Goal: Task Accomplishment & Management: Manage account settings

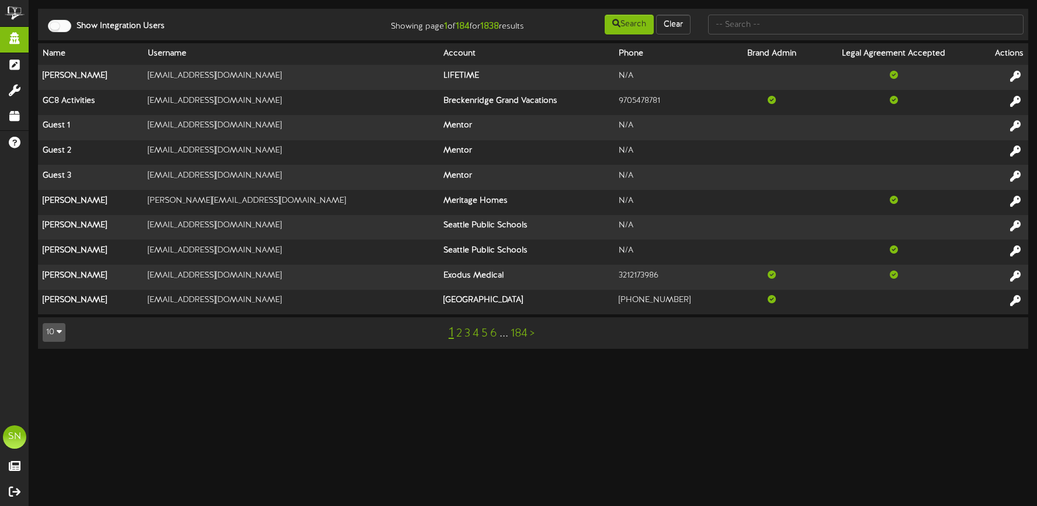
type input "o"
type input "p"
type input "macu"
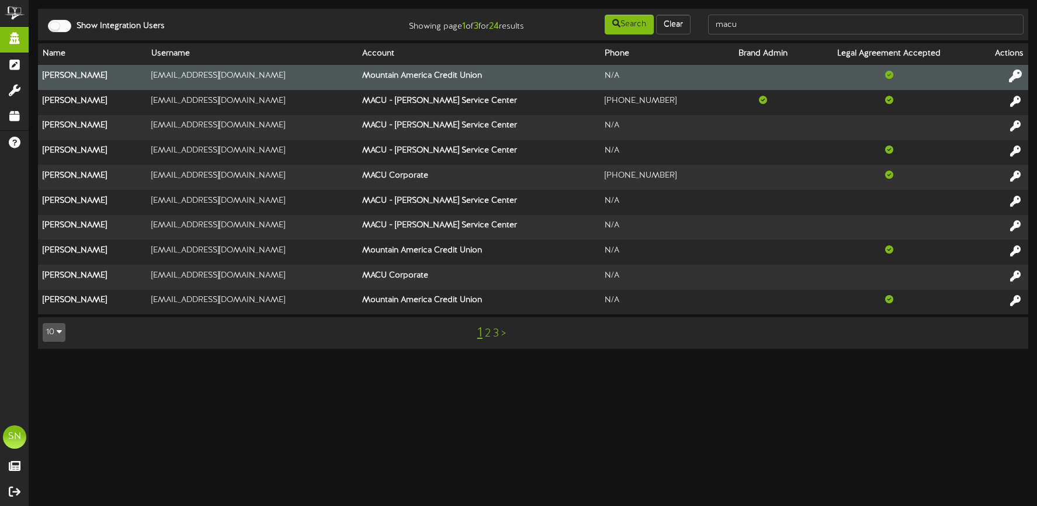
click at [1016, 77] on icon at bounding box center [1015, 76] width 13 height 13
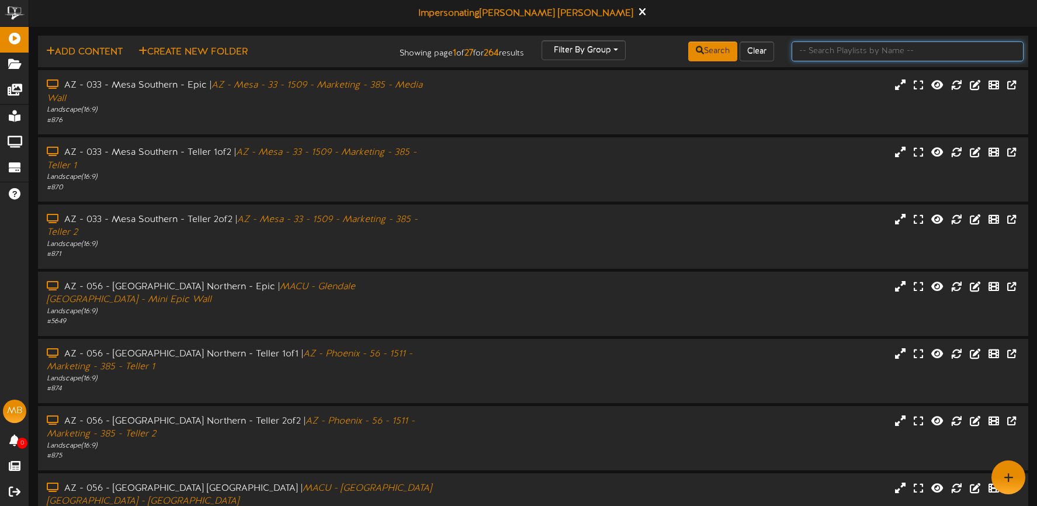
click at [834, 49] on input "text" at bounding box center [907, 51] width 232 height 20
click at [827, 53] on input "text" at bounding box center [907, 51] width 232 height 20
type input "kimball"
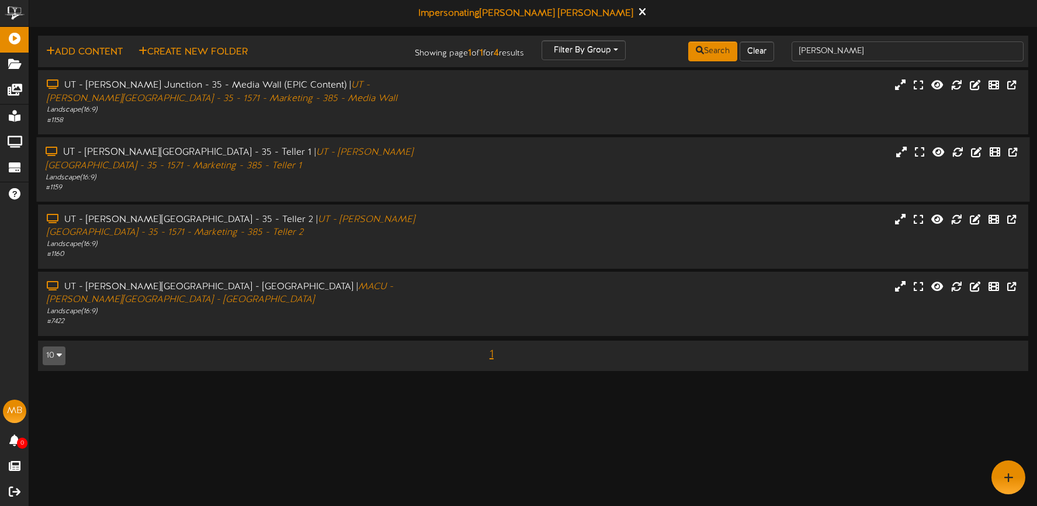
click at [516, 179] on div "UT - Kimball Junction - 35 - Teller 1 | UT - Kimball Junction - 35 - 1571 - Mar…" at bounding box center [532, 169] width 993 height 47
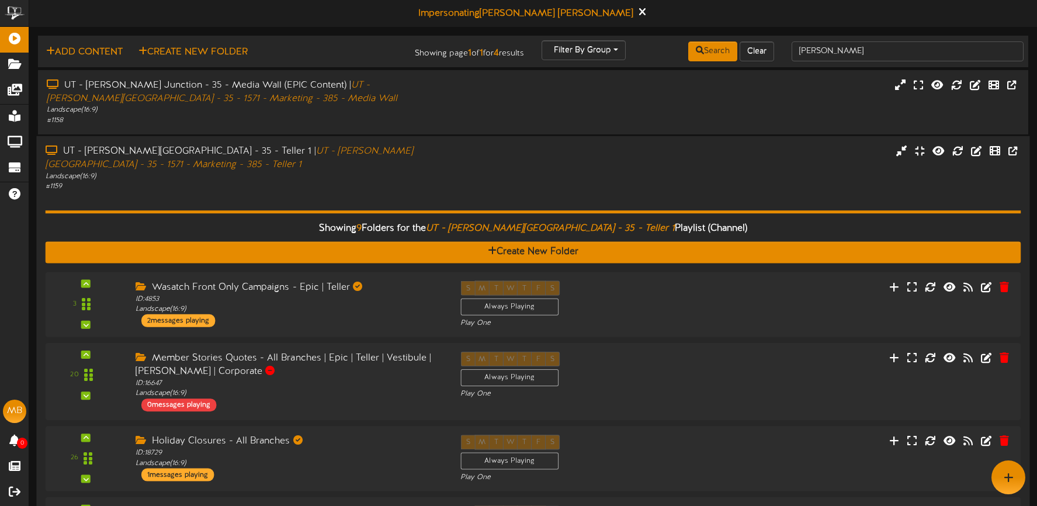
click at [630, 170] on div "UT - Kimball Junction - 35 - Teller 1 | UT - Kimball Junction - 35 - 1571 - Mar…" at bounding box center [532, 168] width 993 height 47
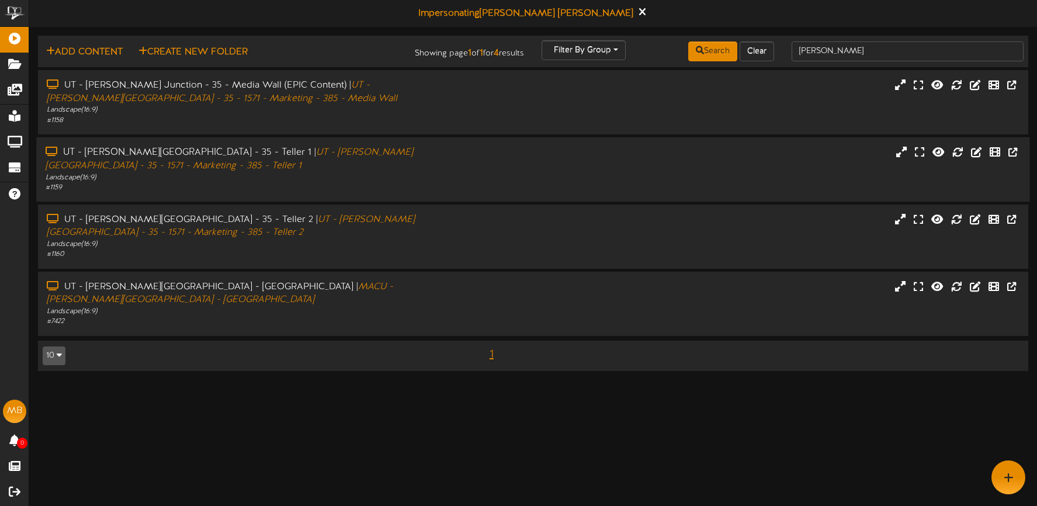
click at [631, 170] on div "UT - Kimball Junction - 35 - Teller 1 | UT - Kimball Junction - 35 - 1571 - Mar…" at bounding box center [532, 169] width 993 height 47
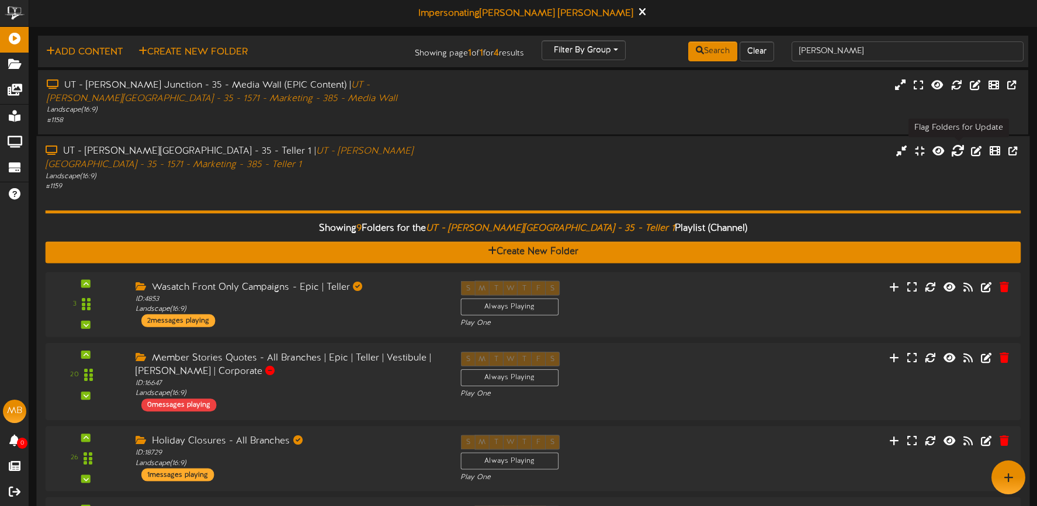
click at [954, 151] on icon at bounding box center [957, 150] width 13 height 13
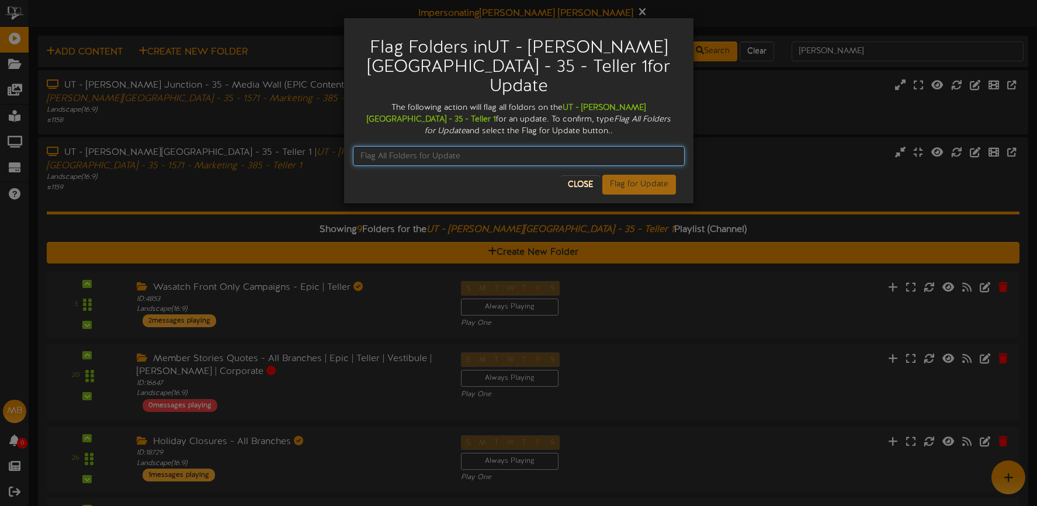
drag, startPoint x: 488, startPoint y: 143, endPoint x: 494, endPoint y: 141, distance: 6.5
click at [492, 146] on input "text" at bounding box center [519, 156] width 332 height 20
click at [444, 146] on input "Flag All Folders for Udpate" at bounding box center [519, 156] width 332 height 20
type input "Flag All Folders for Update"
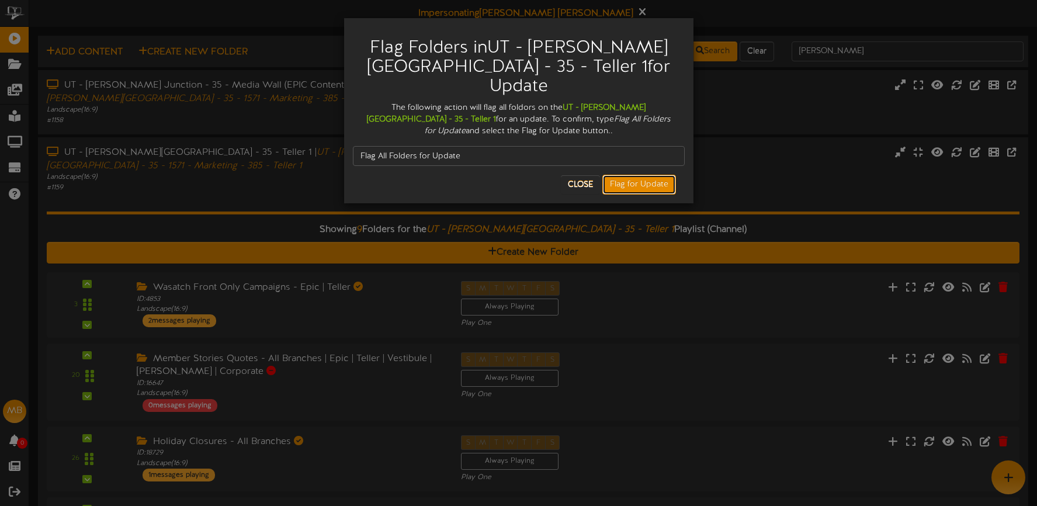
drag, startPoint x: 637, startPoint y: 170, endPoint x: 630, endPoint y: 162, distance: 10.4
click at [637, 175] on button "Flag for Update" at bounding box center [639, 185] width 74 height 20
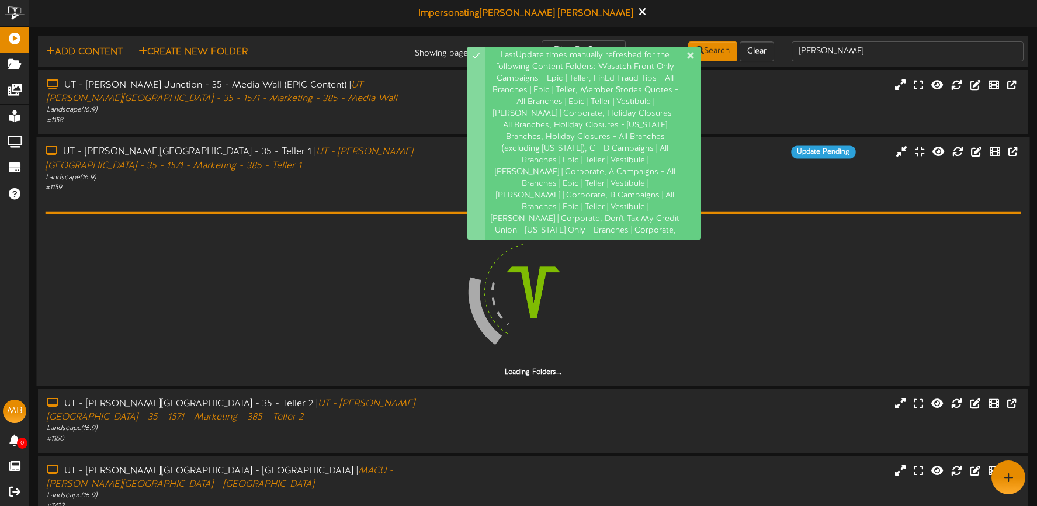
drag, startPoint x: 355, startPoint y: 189, endPoint x: 362, endPoint y: 187, distance: 7.7
click at [355, 189] on div "# 1159" at bounding box center [244, 187] width 396 height 10
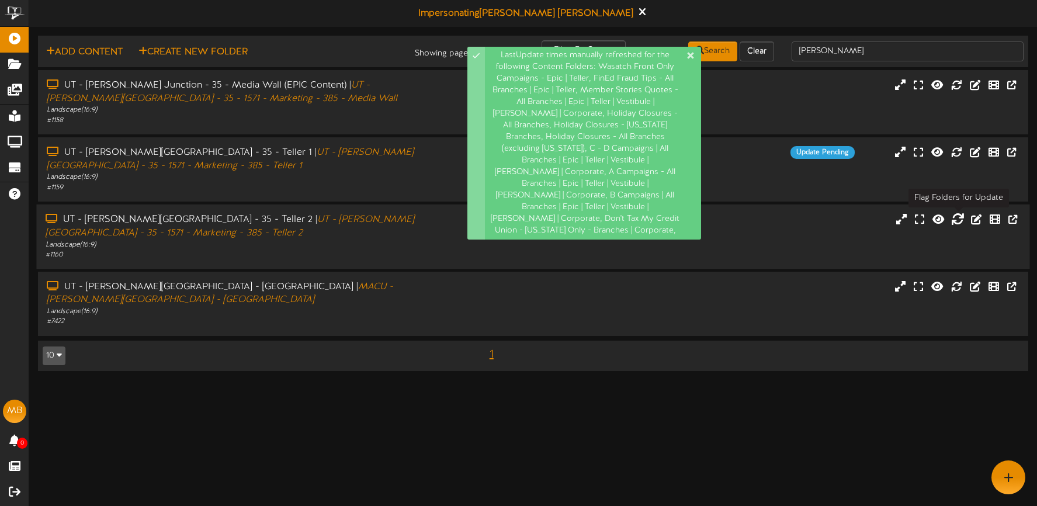
click at [959, 221] on icon at bounding box center [957, 218] width 13 height 13
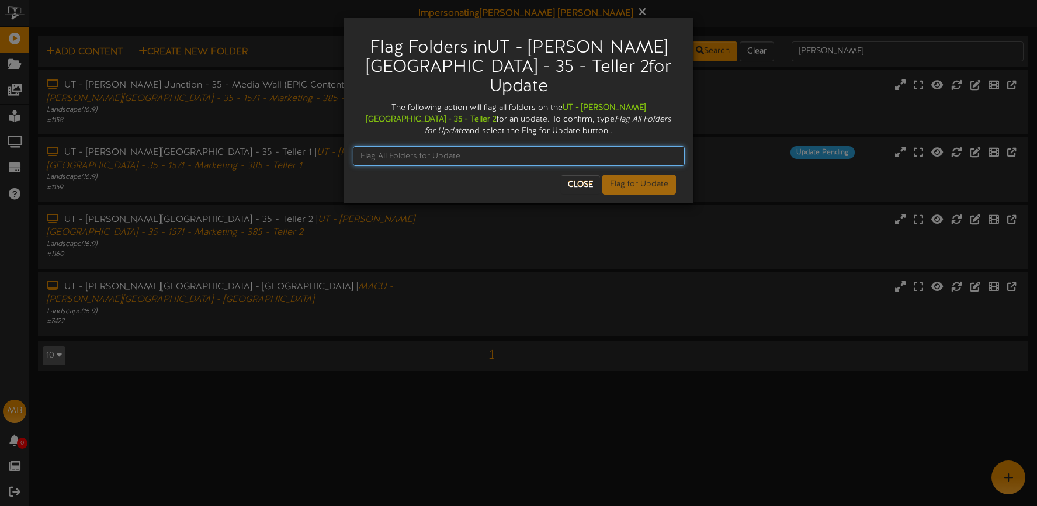
click at [400, 146] on input "text" at bounding box center [519, 156] width 332 height 20
type input "Flag All Folders for Update"
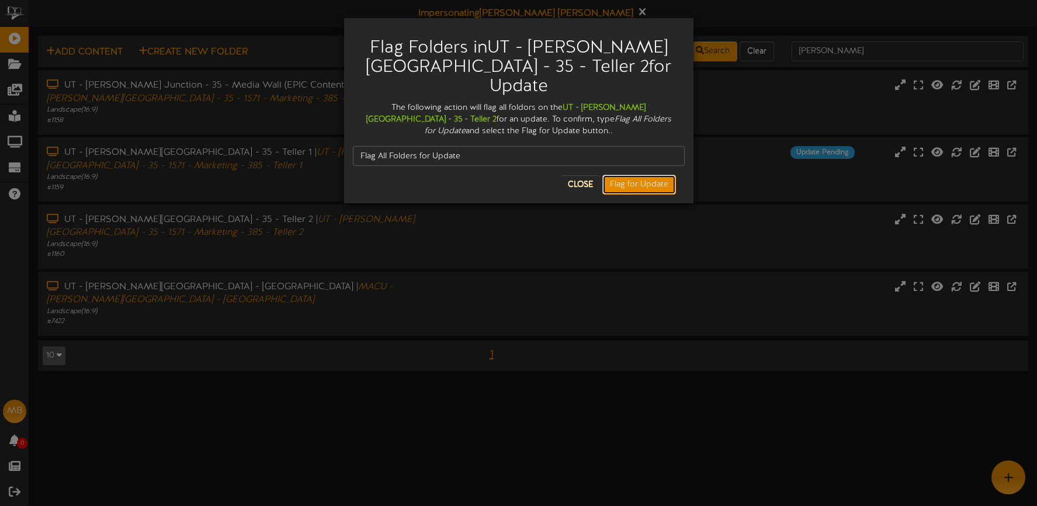
click at [620, 175] on button "Flag for Update" at bounding box center [639, 185] width 74 height 20
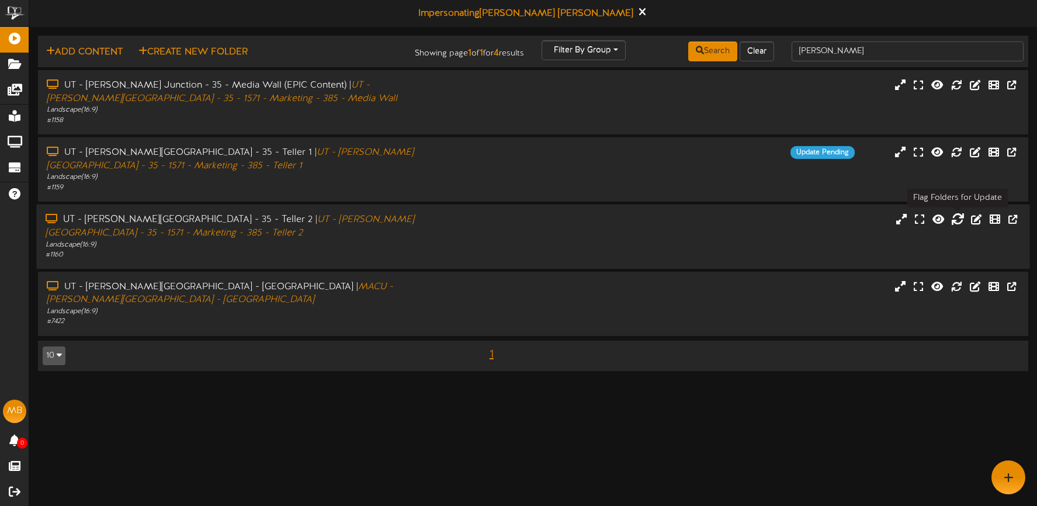
click at [956, 219] on icon at bounding box center [957, 218] width 13 height 13
click at [956, 219] on div "Flag Folders in UT - Kimball Junction - 35 - Teller 2 for Update The following …" at bounding box center [518, 253] width 1037 height 506
click at [950, 217] on button at bounding box center [957, 220] width 20 height 18
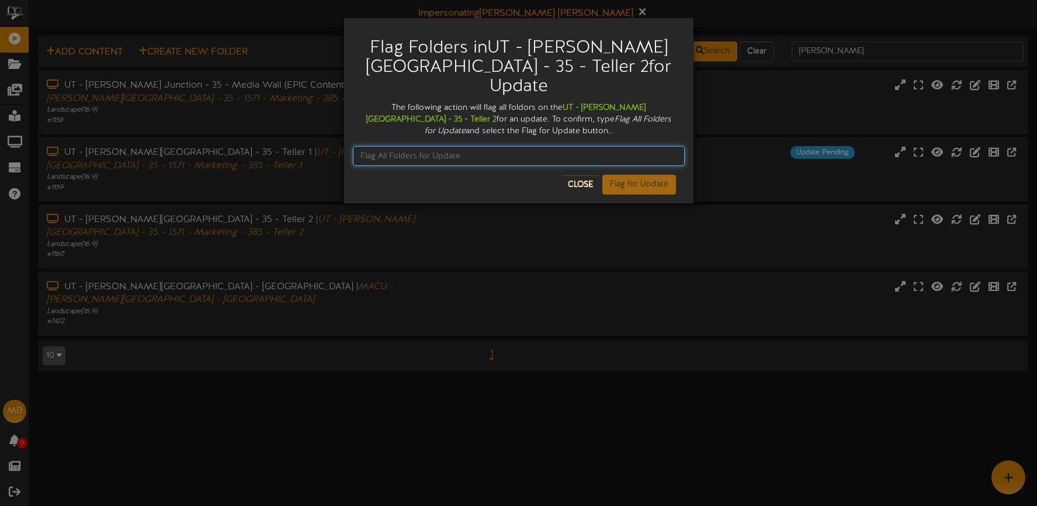
click at [471, 146] on input "text" at bounding box center [519, 156] width 332 height 20
type input "Flag All Folders for Update"
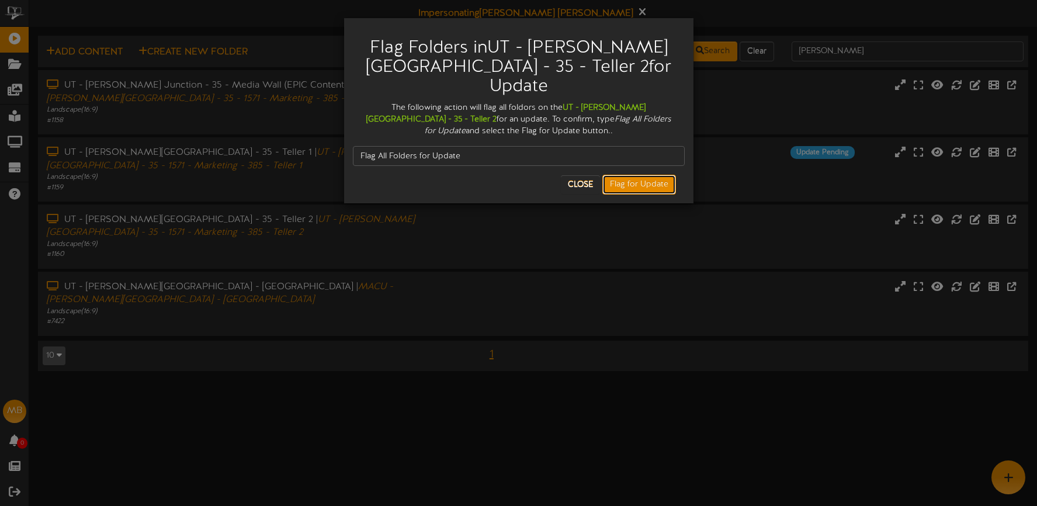
click at [637, 175] on button "Flag for Update" at bounding box center [639, 185] width 74 height 20
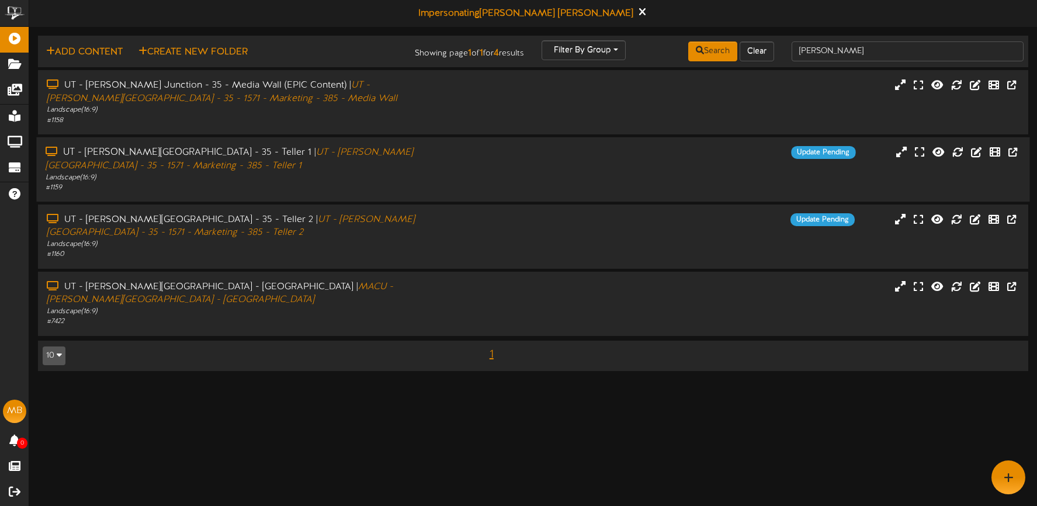
click at [504, 178] on div "UT - Kimball Junction - 35 - Teller 1 | UT - Kimball Junction - 35 - 1571 - Mar…" at bounding box center [532, 169] width 993 height 47
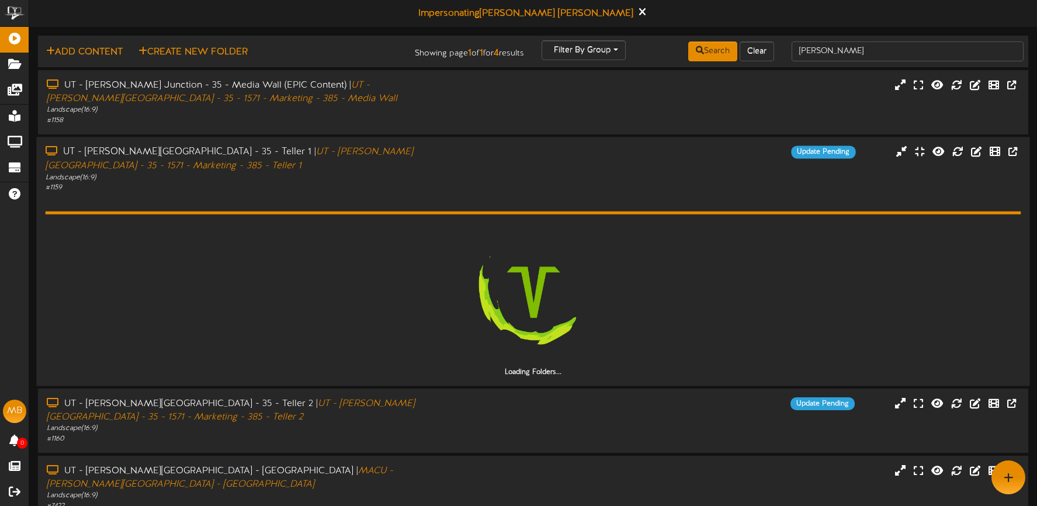
drag, startPoint x: 507, startPoint y: 191, endPoint x: 502, endPoint y: 185, distance: 7.9
click at [506, 191] on div "UT - Kimball Junction - 35 - Teller 1 | UT - Kimball Junction - 35 - 1571 - Mar…" at bounding box center [532, 168] width 993 height 47
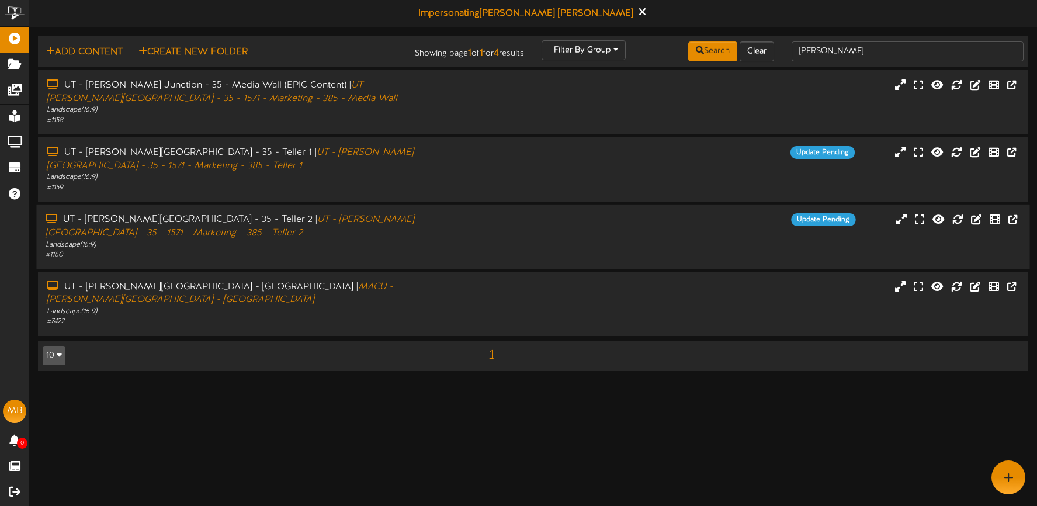
drag, startPoint x: 478, startPoint y: 253, endPoint x: 485, endPoint y: 247, distance: 9.5
click at [478, 253] on div "UT - Kimball Junction - 35 - Teller 2 | UT - Kimball Junction - 35 - 1571 - Mar…" at bounding box center [532, 236] width 993 height 47
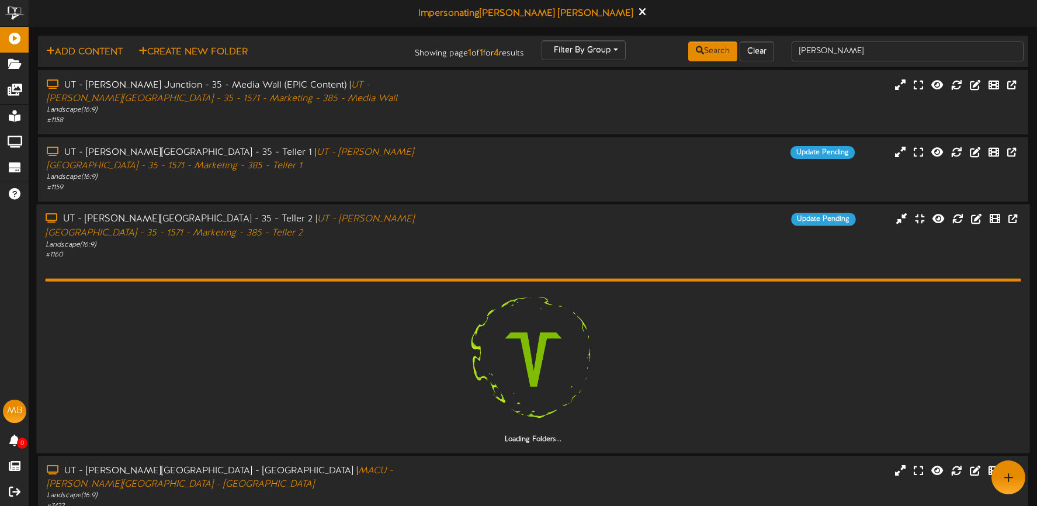
scroll to position [47, 0]
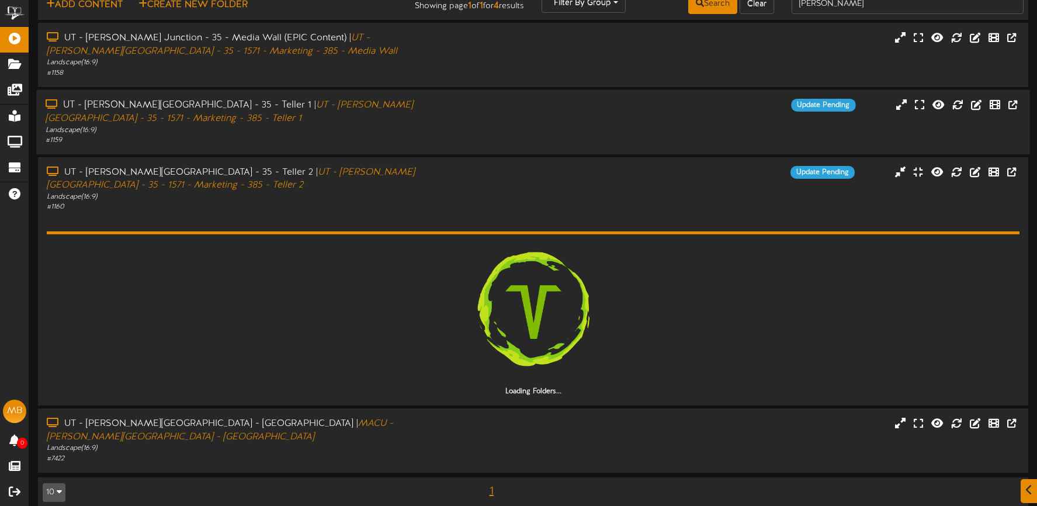
click at [505, 124] on div "UT - Kimball Junction - 35 - Teller 1 | UT - Kimball Junction - 35 - 1571 - Mar…" at bounding box center [532, 122] width 993 height 47
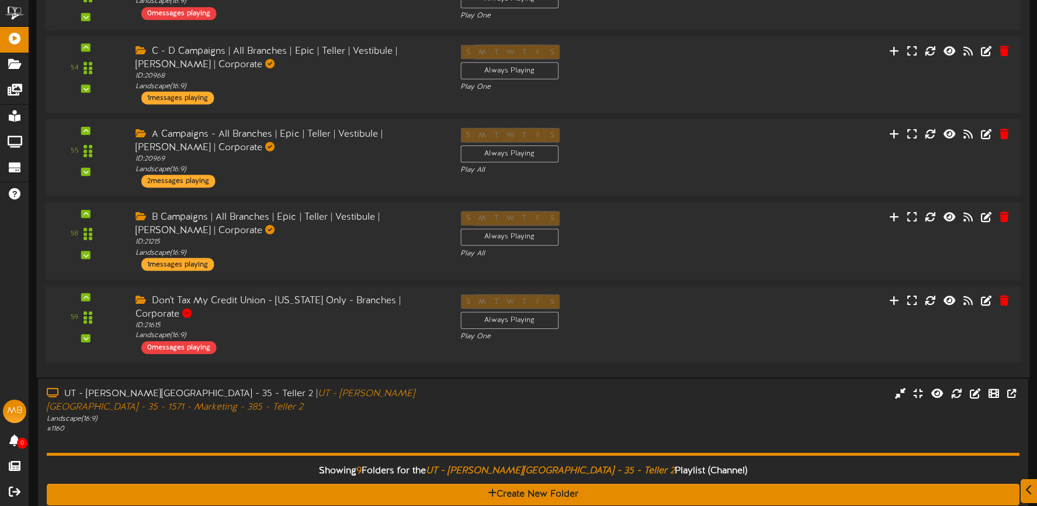
scroll to position [614, 0]
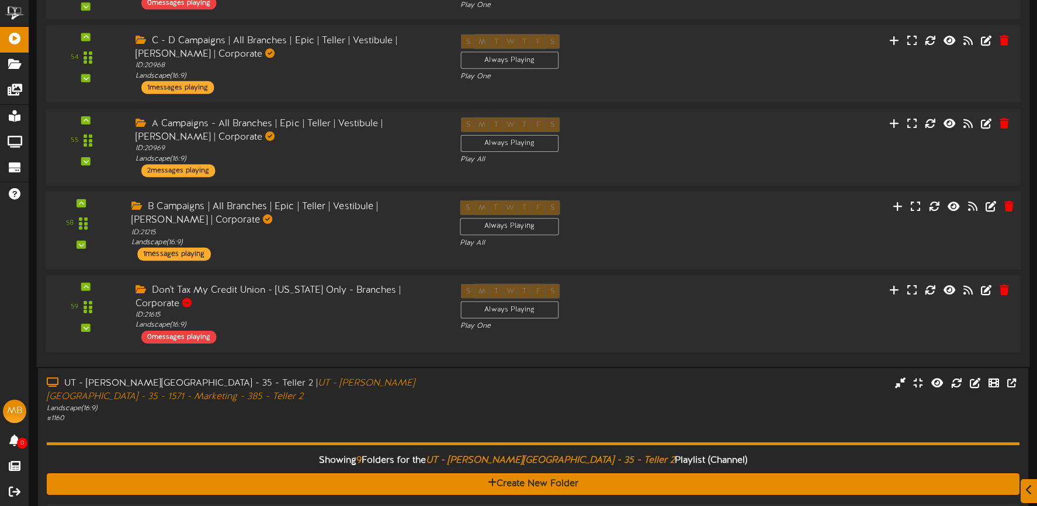
drag, startPoint x: 145, startPoint y: 200, endPoint x: 374, endPoint y: 206, distance: 229.0
click at [308, 210] on div "B Campaigns | All Branches | Epic | Teller | Vestibule | Mullett | Corporate" at bounding box center [286, 213] width 311 height 27
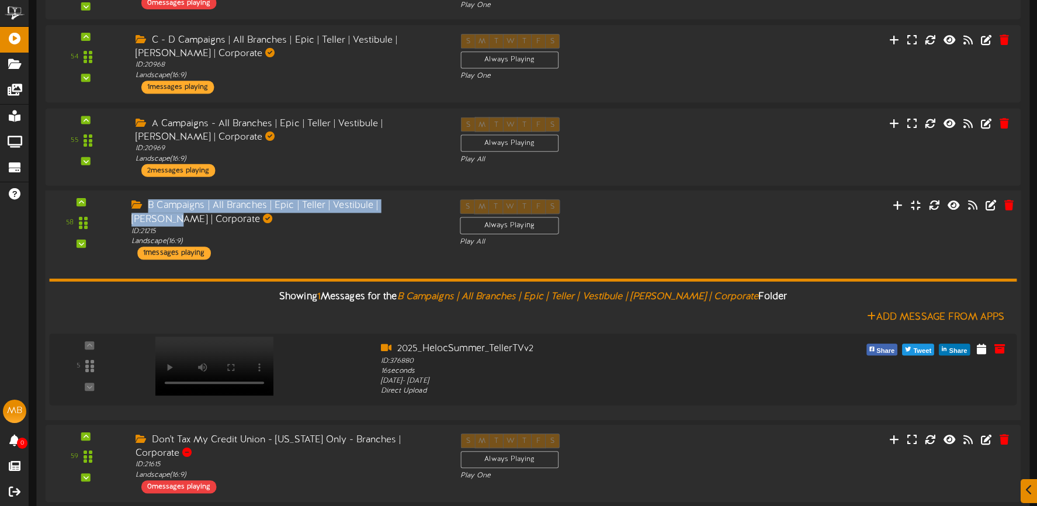
drag, startPoint x: 417, startPoint y: 206, endPoint x: 157, endPoint y: 204, distance: 260.5
click at [148, 207] on div "B Campaigns | All Branches | Epic | Teller | Vestibule | Mullett | Corporate" at bounding box center [286, 212] width 311 height 27
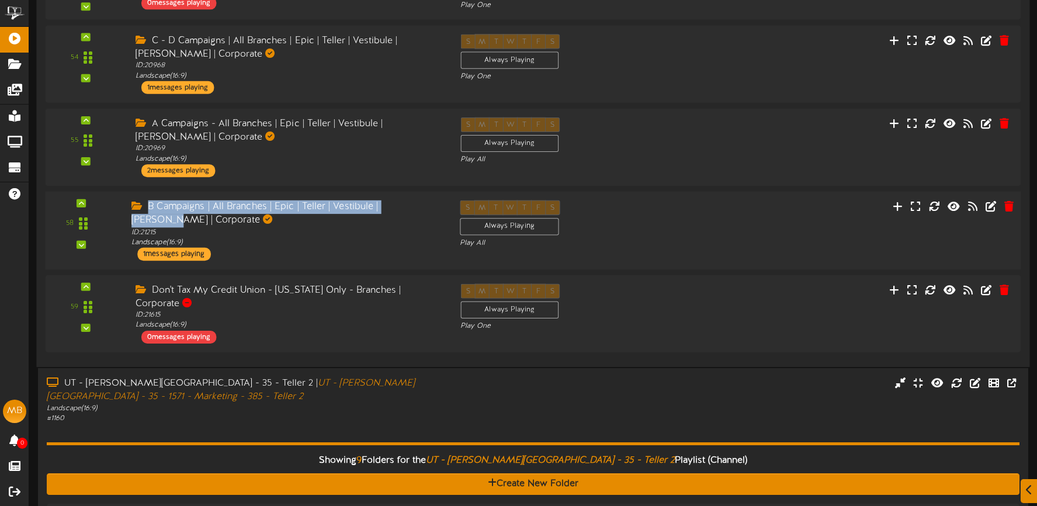
copy div "B Campaigns | All Branches | Epic | Teller | Vestibule | Mullett |"
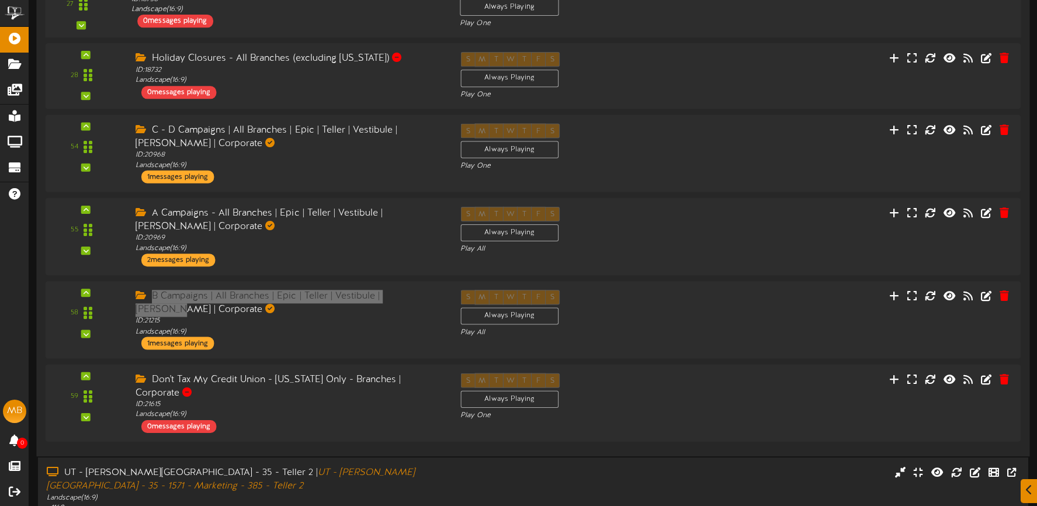
scroll to position [527, 0]
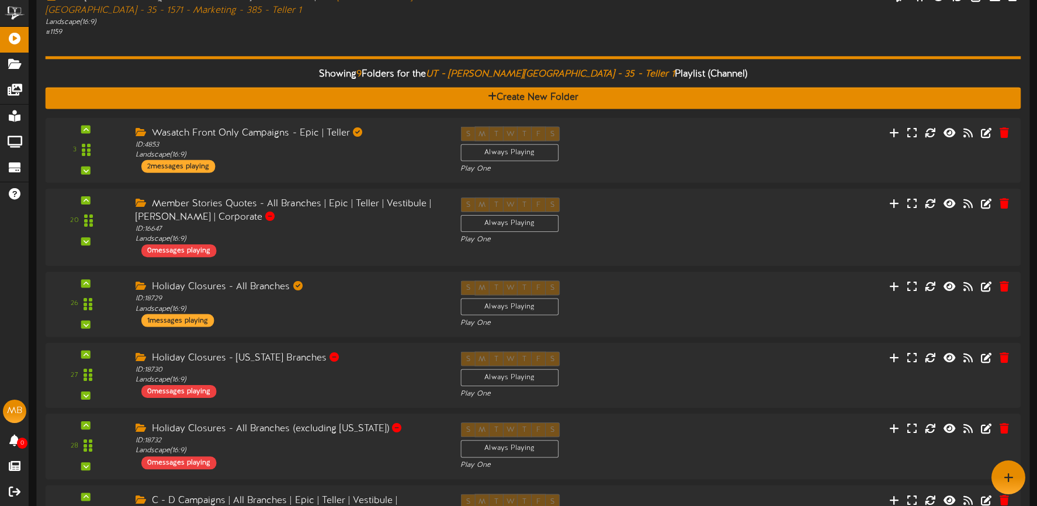
drag, startPoint x: 338, startPoint y: 37, endPoint x: 406, endPoint y: 120, distance: 106.6
click at [338, 37] on div "Showing 9 Folders for the UT - Kimball Junction - 35 - Teller 1 Playlist (Chann…" at bounding box center [533, 427] width 975 height 780
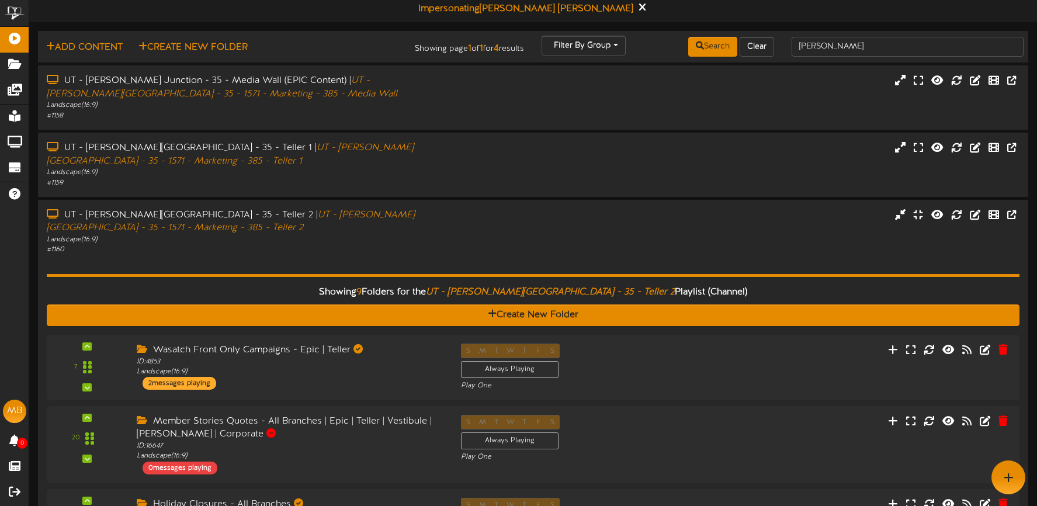
scroll to position [0, 0]
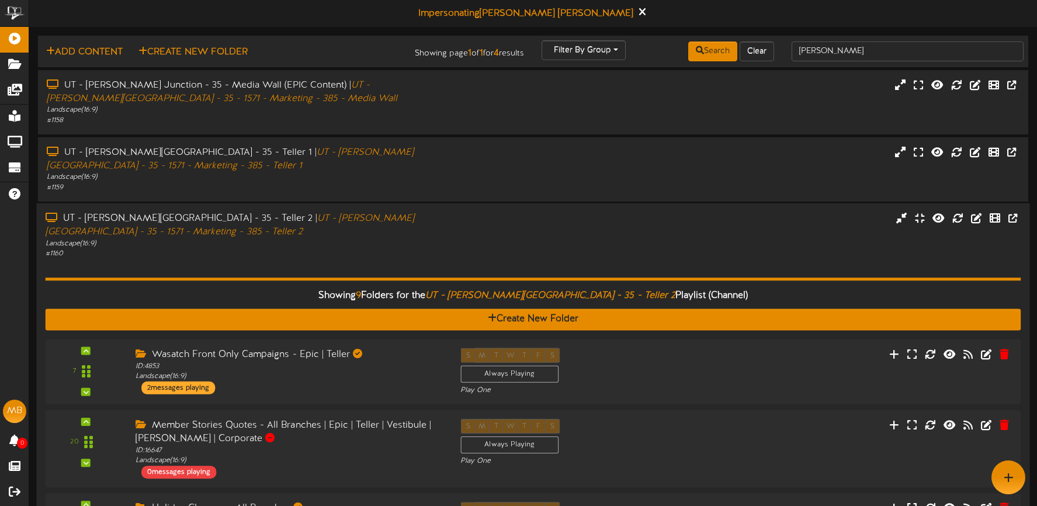
drag, startPoint x: 447, startPoint y: 249, endPoint x: 445, endPoint y: 218, distance: 31.0
click at [446, 249] on div "UT - Kimball Junction - 35 - Teller 2 | UT - Kimball Junction - 35 - 1571 - Mar…" at bounding box center [243, 235] width 414 height 47
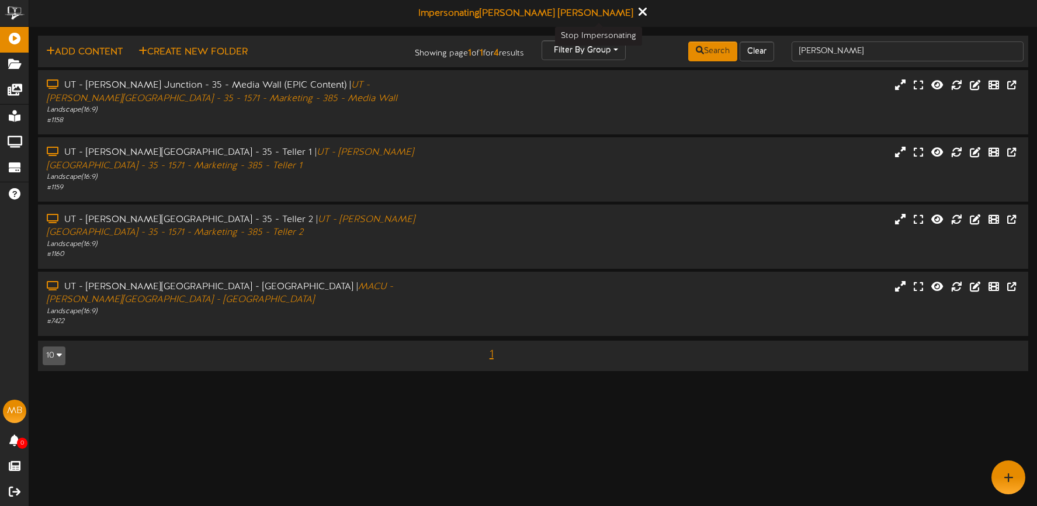
click at [638, 12] on icon at bounding box center [642, 11] width 8 height 13
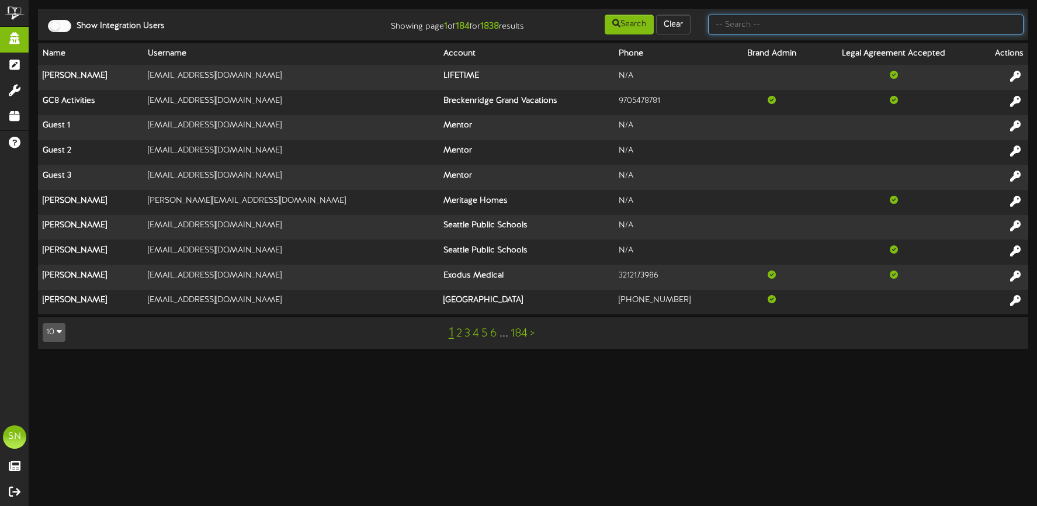
click at [774, 33] on input "text" at bounding box center [865, 25] width 315 height 20
type input "afcu"
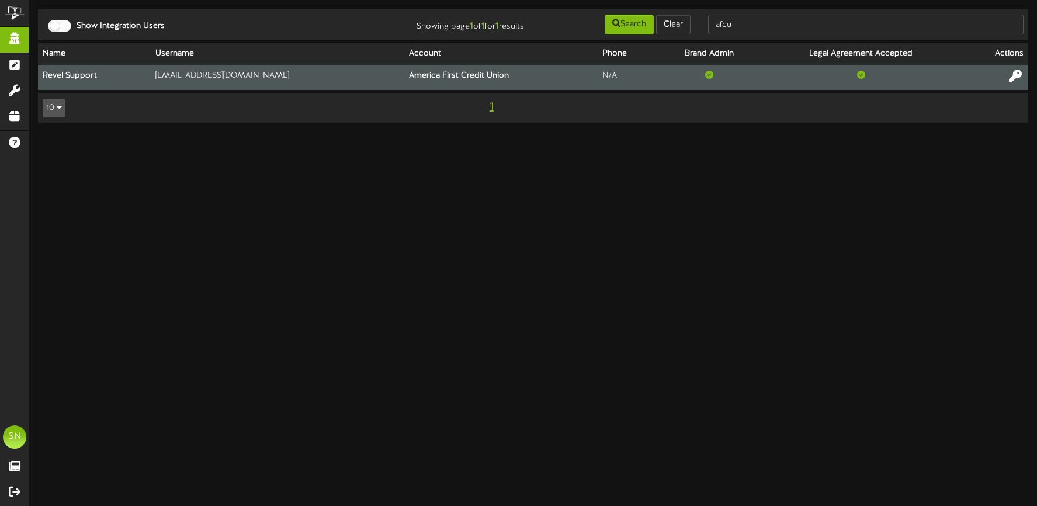
click at [1016, 72] on icon at bounding box center [1015, 76] width 13 height 13
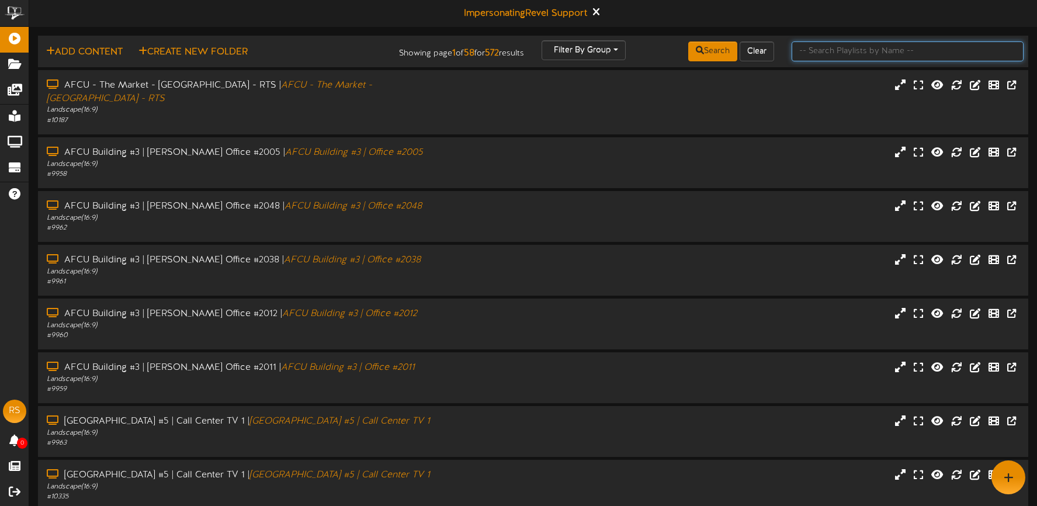
click at [809, 50] on input "text" at bounding box center [907, 51] width 232 height 20
type input "brigham"
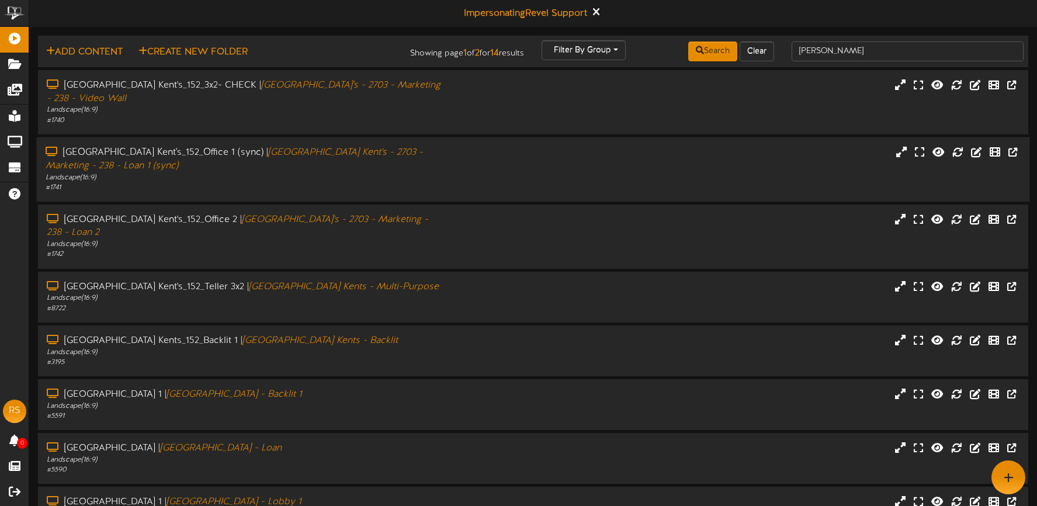
click at [403, 171] on div "Brigham City Kent's_152_Office 1 (sync) | Brigham City Kent's - 2703 - Marketin…" at bounding box center [244, 159] width 396 height 27
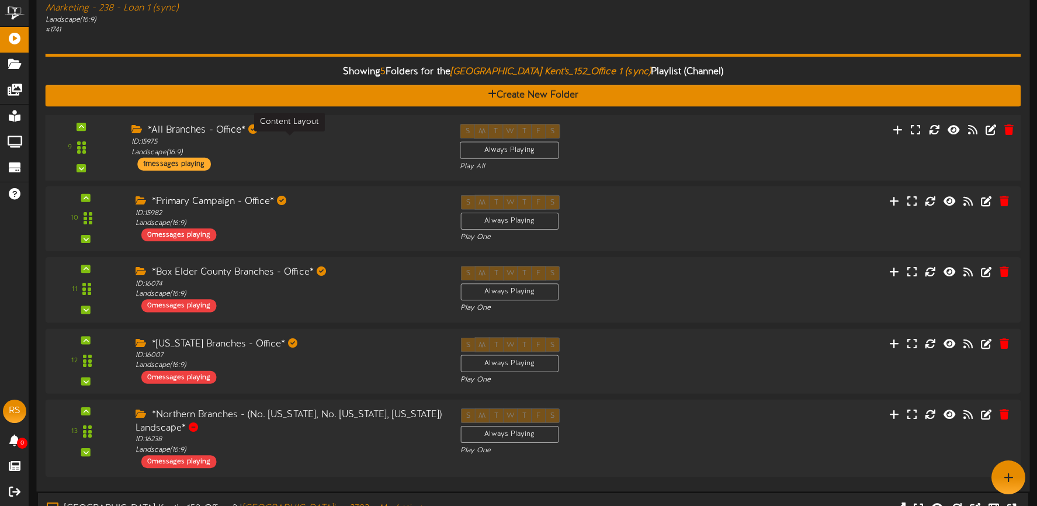
scroll to position [148, 0]
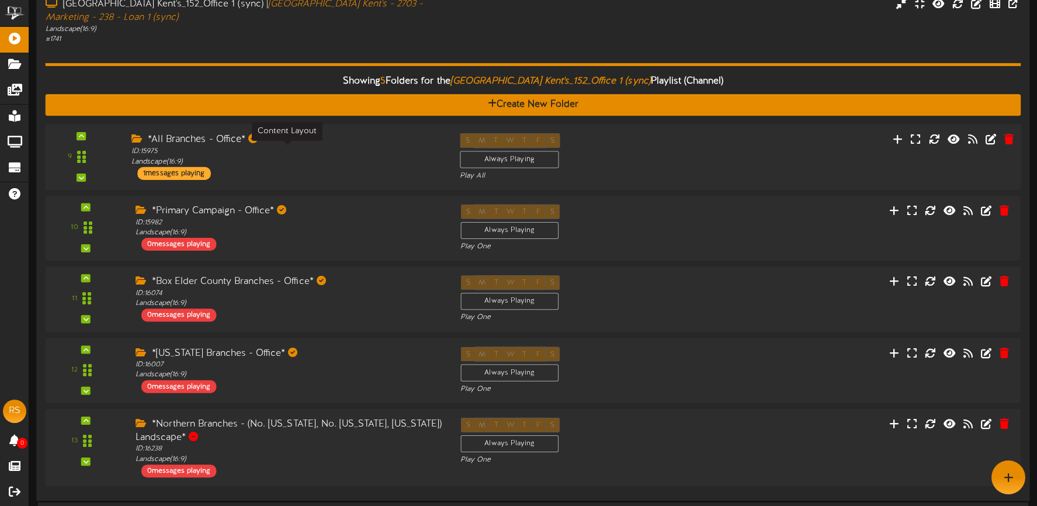
click at [348, 157] on div "ID: 15975 Landscape ( 16:9 )" at bounding box center [286, 156] width 311 height 20
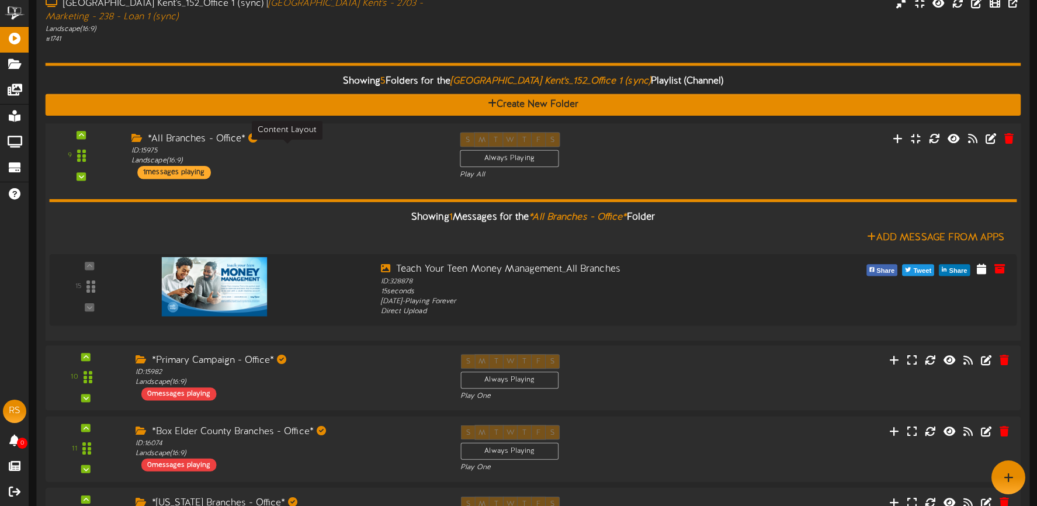
click at [334, 150] on div "ID: 15975 Landscape ( 16:9 )" at bounding box center [286, 155] width 311 height 20
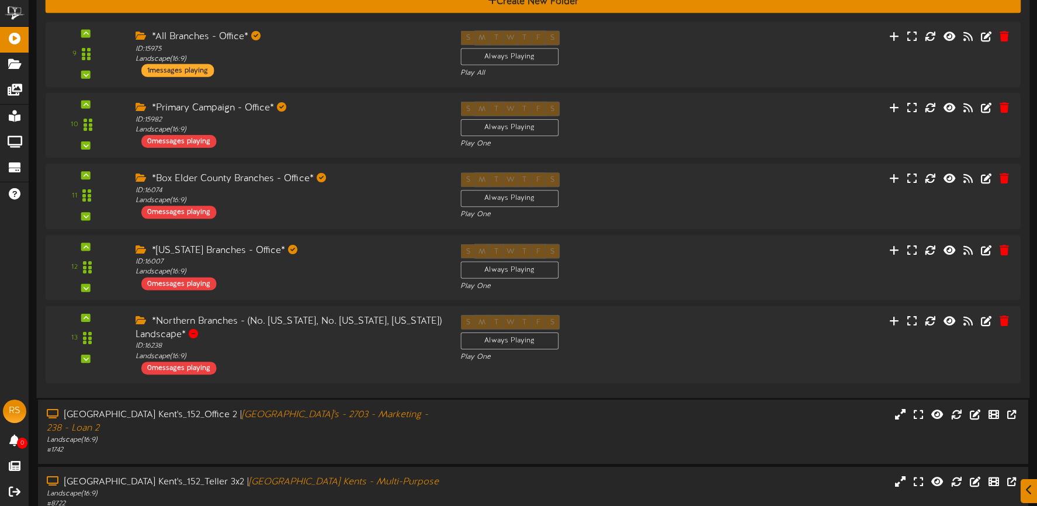
scroll to position [251, 0]
click at [327, 256] on div "ID: 16007 Landscape ( 16:9 )" at bounding box center [286, 266] width 311 height 20
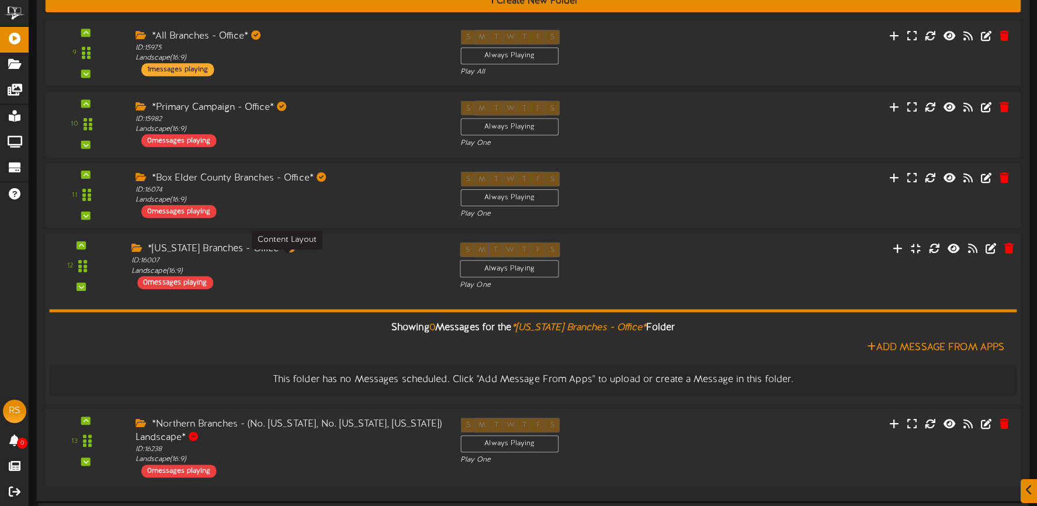
click at [327, 256] on div "ID: 16007 Landscape ( 16:9 )" at bounding box center [286, 265] width 311 height 20
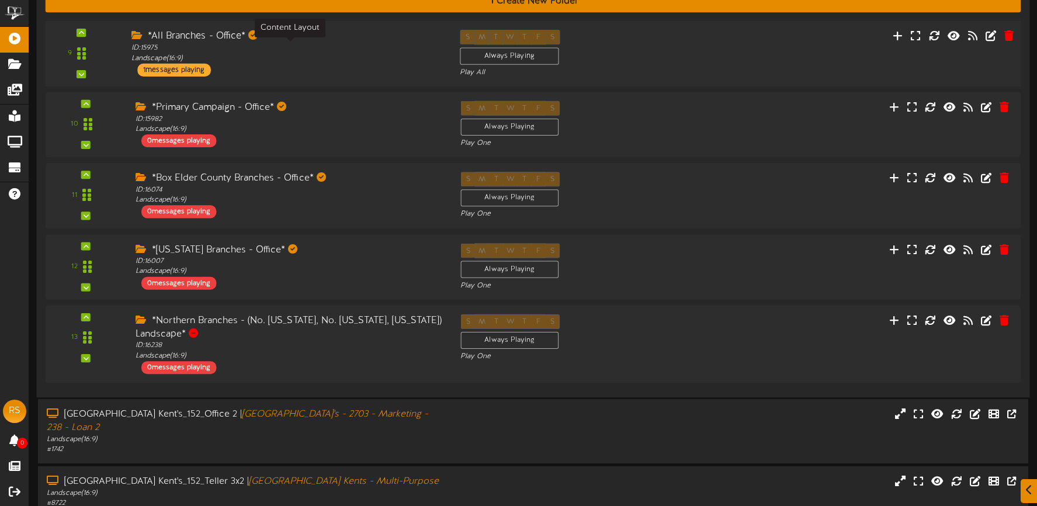
click at [337, 54] on div "ID: 15975 Landscape ( 16:9 )" at bounding box center [286, 53] width 311 height 20
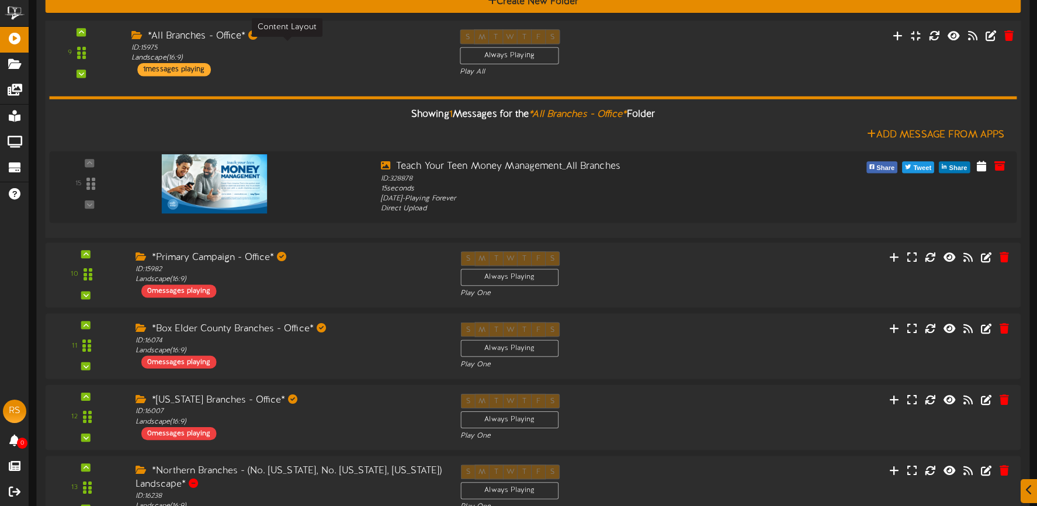
click at [341, 55] on div "ID: 15975 Landscape ( 16:9 )" at bounding box center [286, 53] width 311 height 20
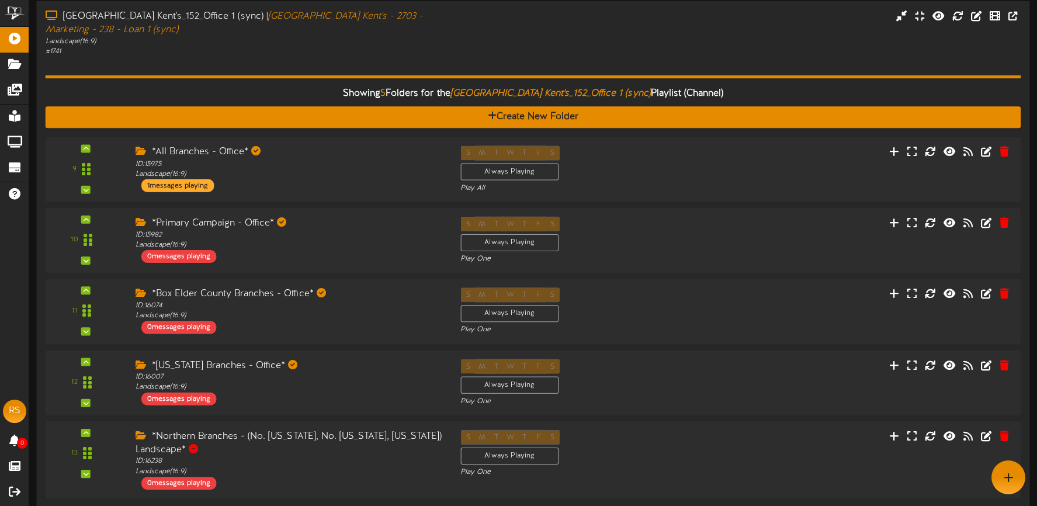
scroll to position [135, 0]
click at [298, 55] on div "# 1741" at bounding box center [244, 52] width 396 height 10
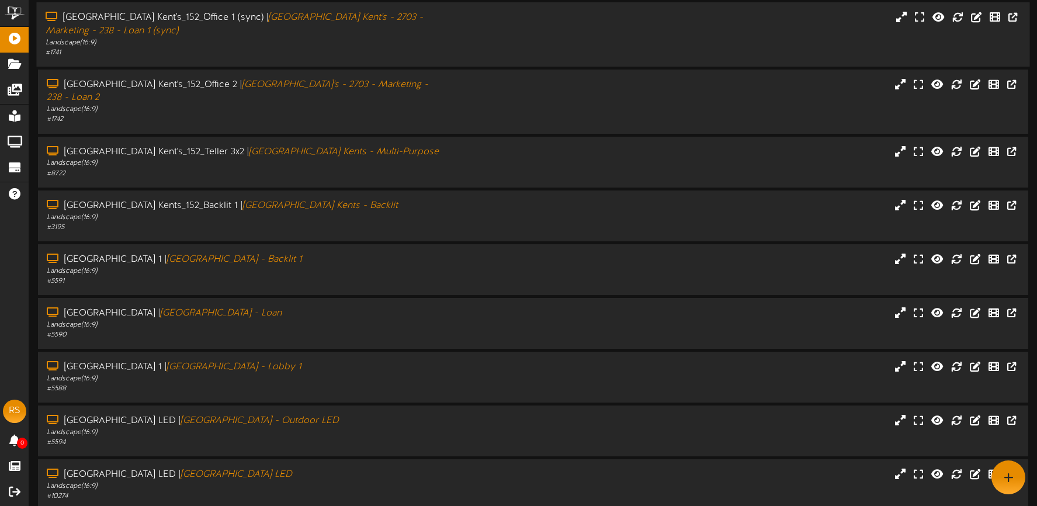
click at [328, 60] on div "Brigham City Kent's_152_Office 1 (sync) | Brigham City Kent's - 2703 - Marketin…" at bounding box center [532, 34] width 993 height 64
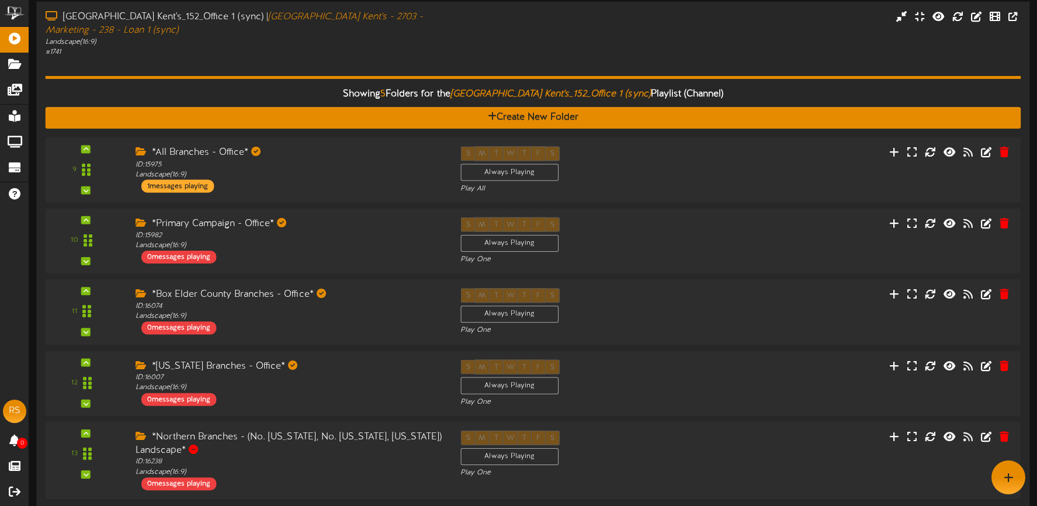
click at [328, 60] on div "Showing 5 Folders for the Brigham City Kent's_152_Office 1 (sync) Playlist (Cha…" at bounding box center [533, 280] width 975 height 447
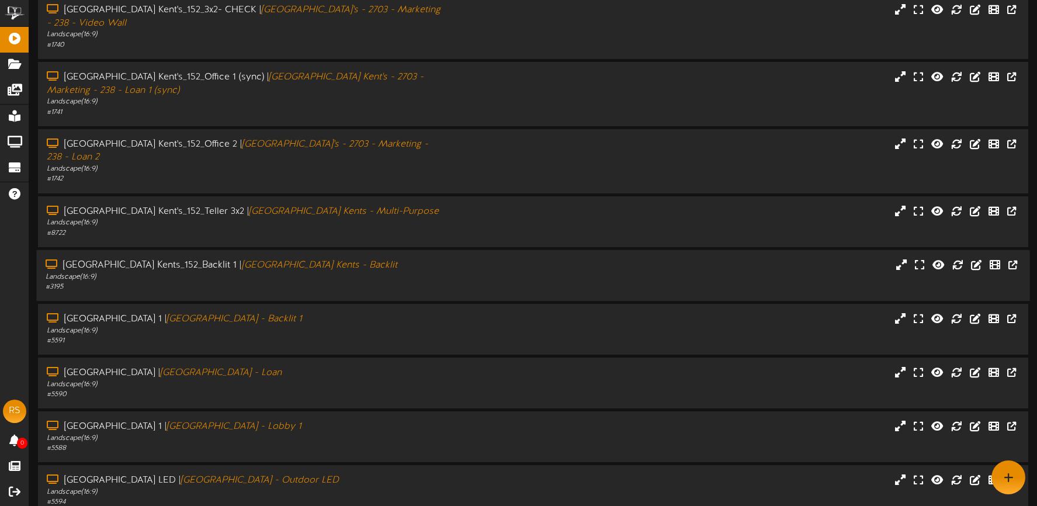
scroll to position [0, 0]
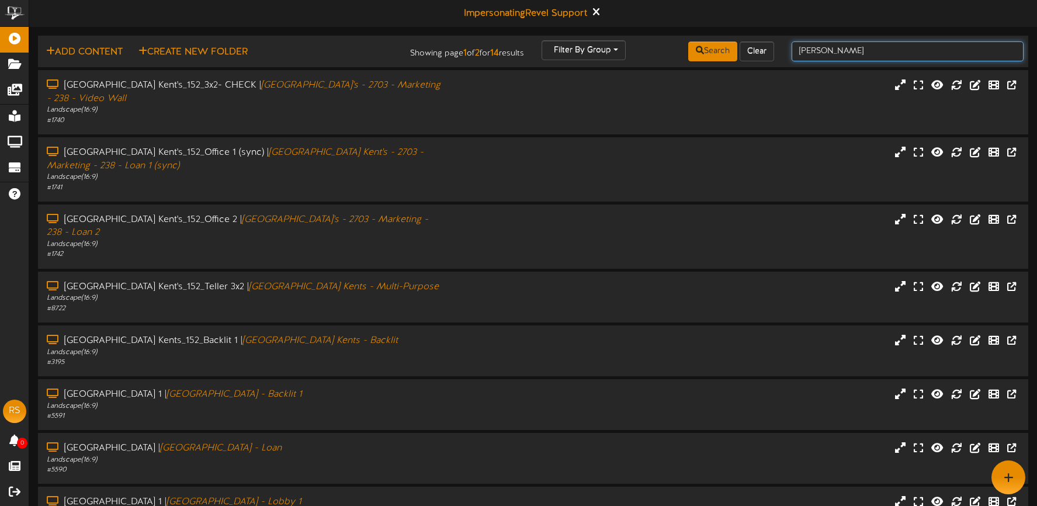
click at [872, 53] on input "brigham" at bounding box center [907, 51] width 232 height 20
drag, startPoint x: 871, startPoint y: 53, endPoint x: 777, endPoint y: 51, distance: 94.1
click at [777, 51] on div "Add Content Create New Folder Showing page 1 of 2 for 14 results Filter By Grou…" at bounding box center [533, 51] width 998 height 22
type input "office"
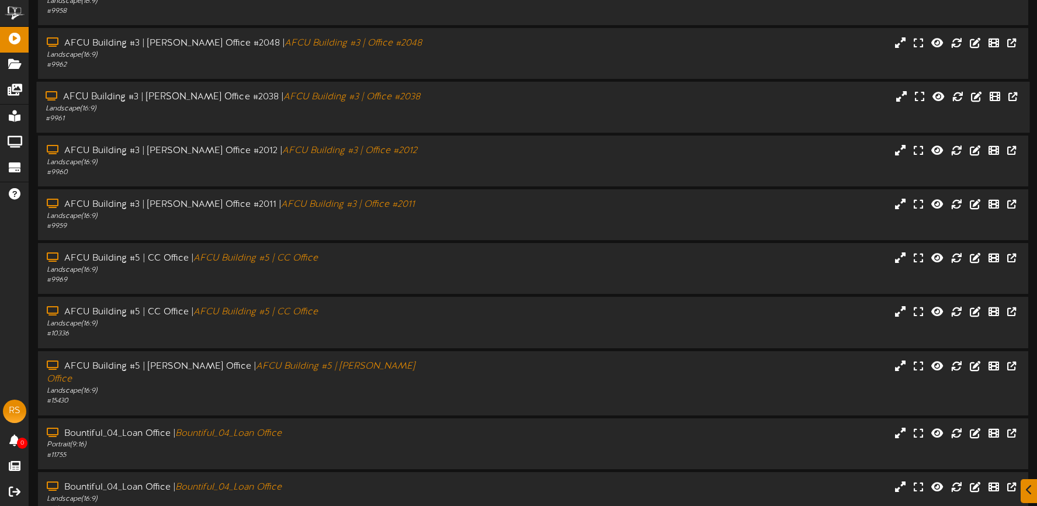
scroll to position [134, 0]
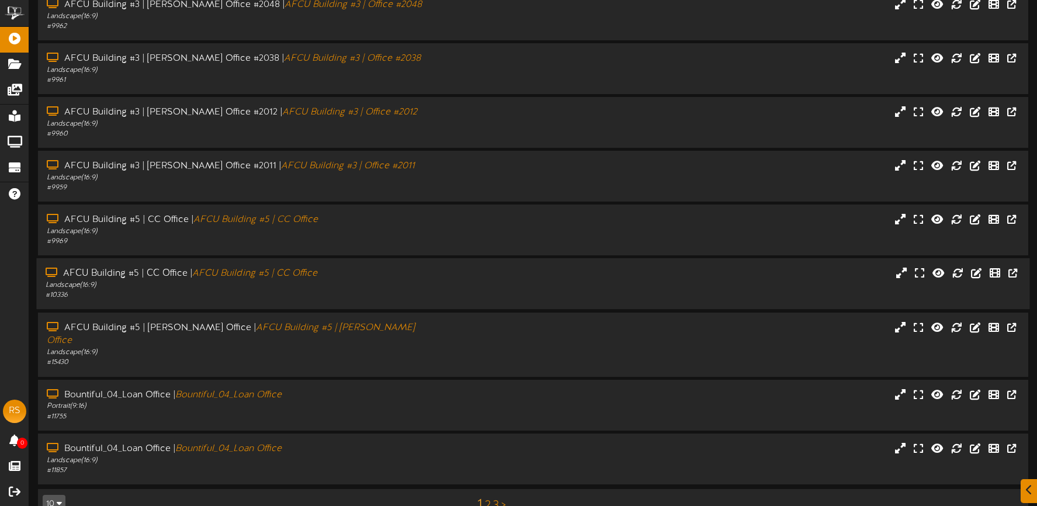
click at [389, 289] on div "Landscape ( 16:9 )" at bounding box center [244, 285] width 396 height 10
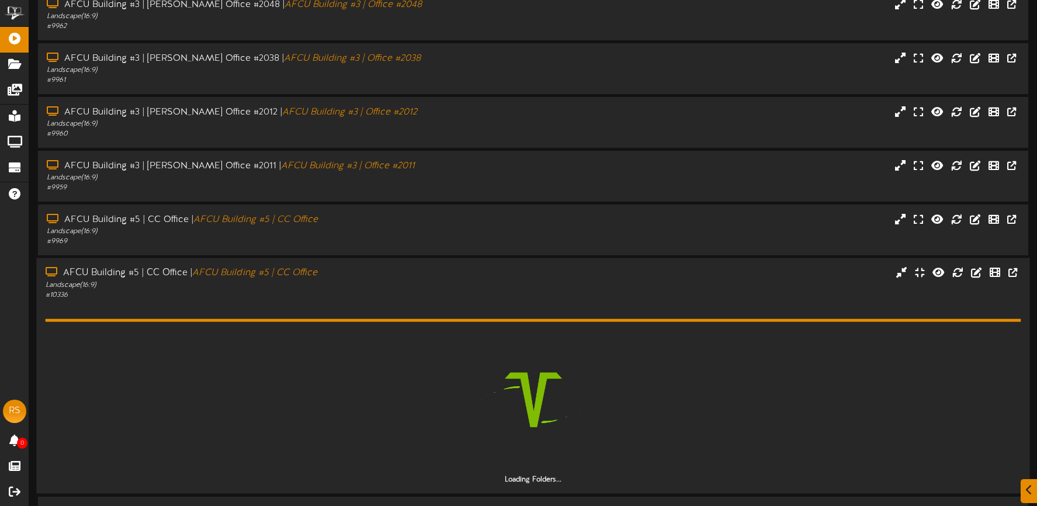
click at [431, 283] on div "Landscape ( 16:9 )" at bounding box center [244, 285] width 396 height 10
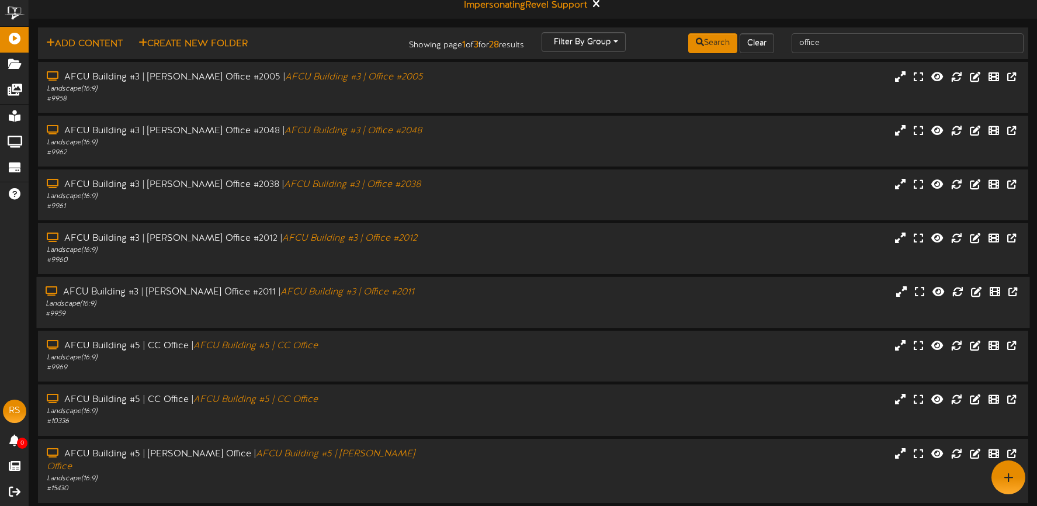
scroll to position [147, 0]
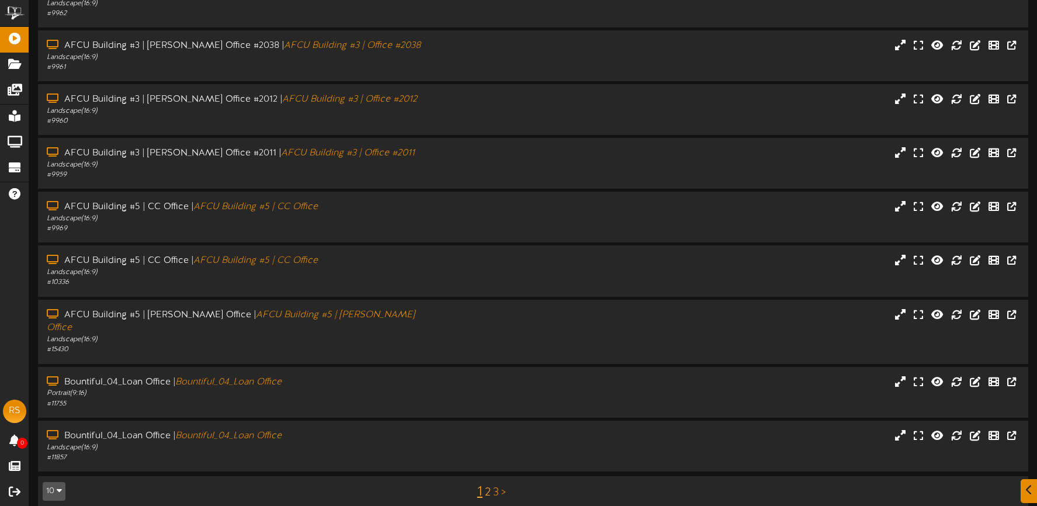
click at [487, 486] on link "2" at bounding box center [488, 492] width 6 height 13
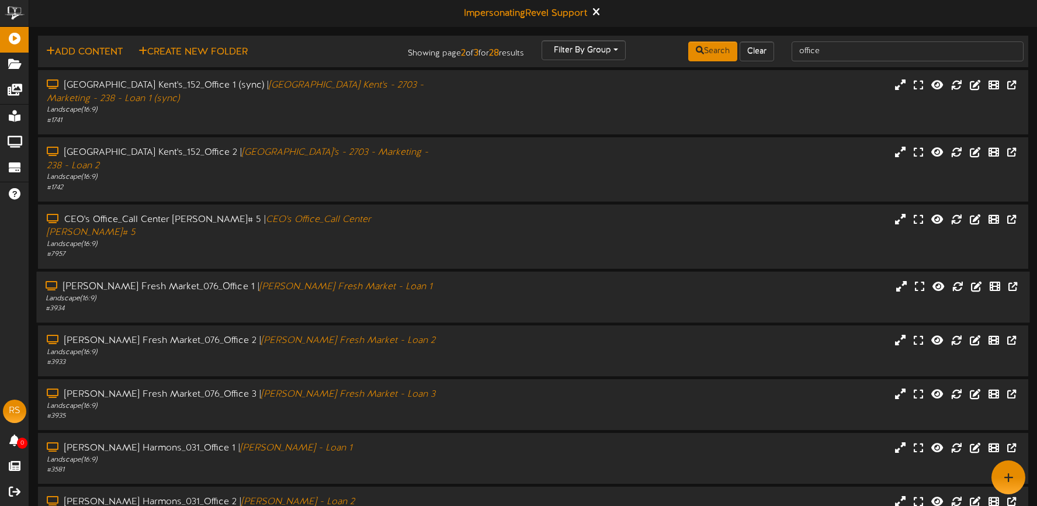
click at [412, 304] on div "# 3934" at bounding box center [244, 309] width 396 height 10
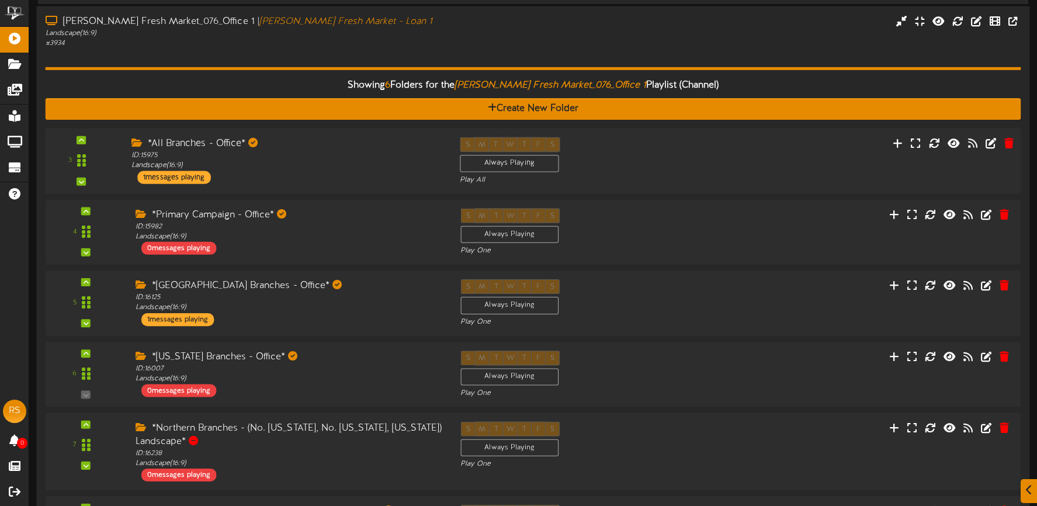
scroll to position [303, 0]
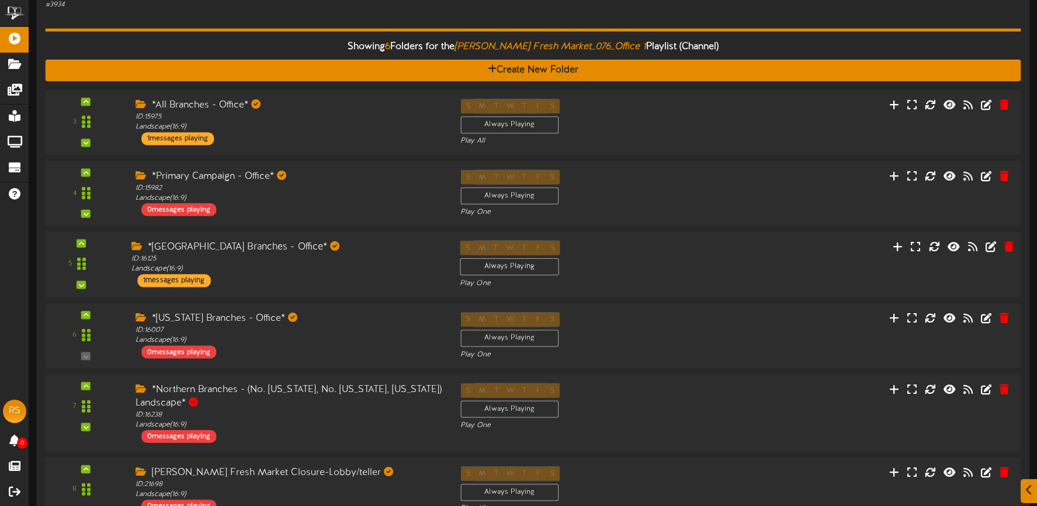
click at [356, 254] on div "*Salt Lake County Branches - Office* ID: 16125 Landscape ( 16:9 ) 1 messages pl…" at bounding box center [287, 264] width 328 height 47
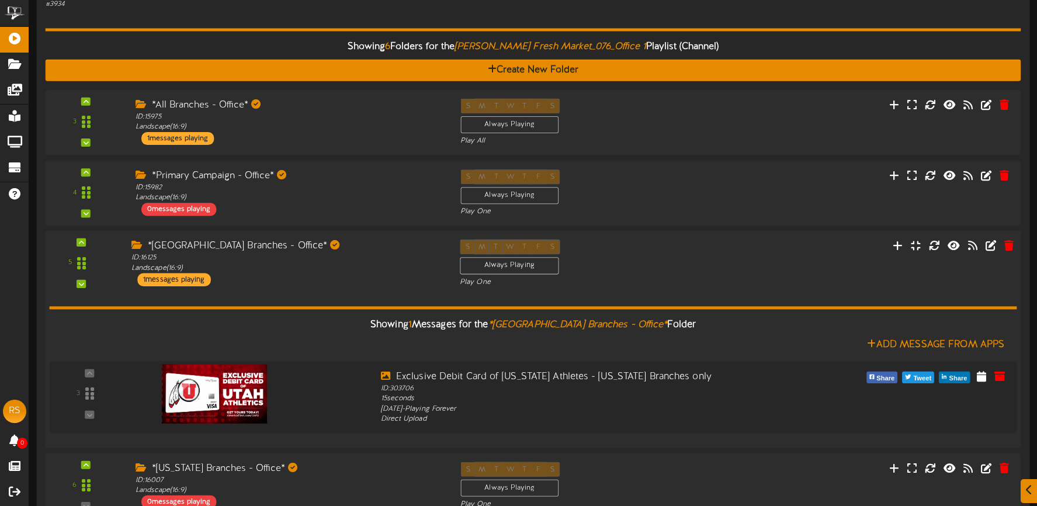
click at [356, 254] on div "*Salt Lake County Branches - Office* ID: 16125 Landscape ( 16:9 ) 1 messages pl…" at bounding box center [287, 262] width 328 height 47
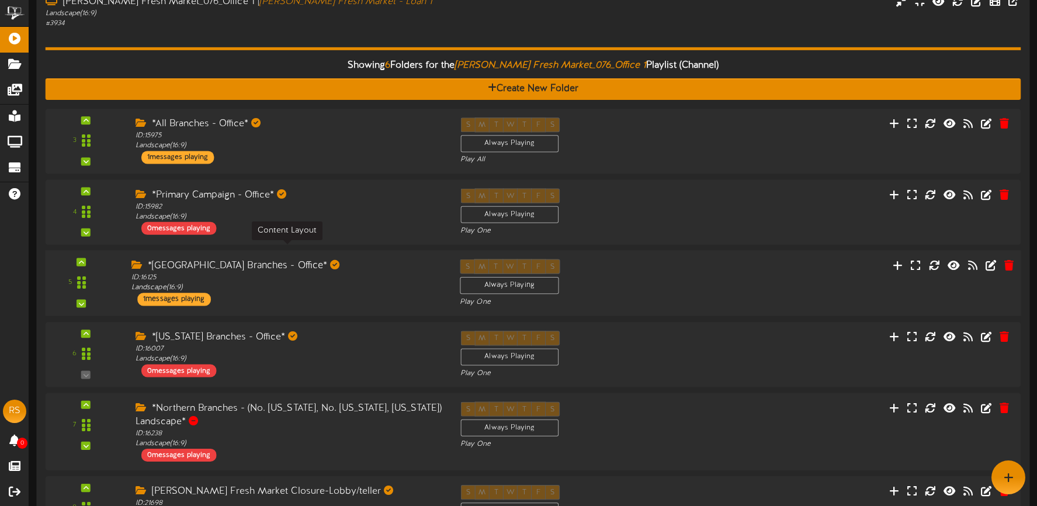
scroll to position [286, 0]
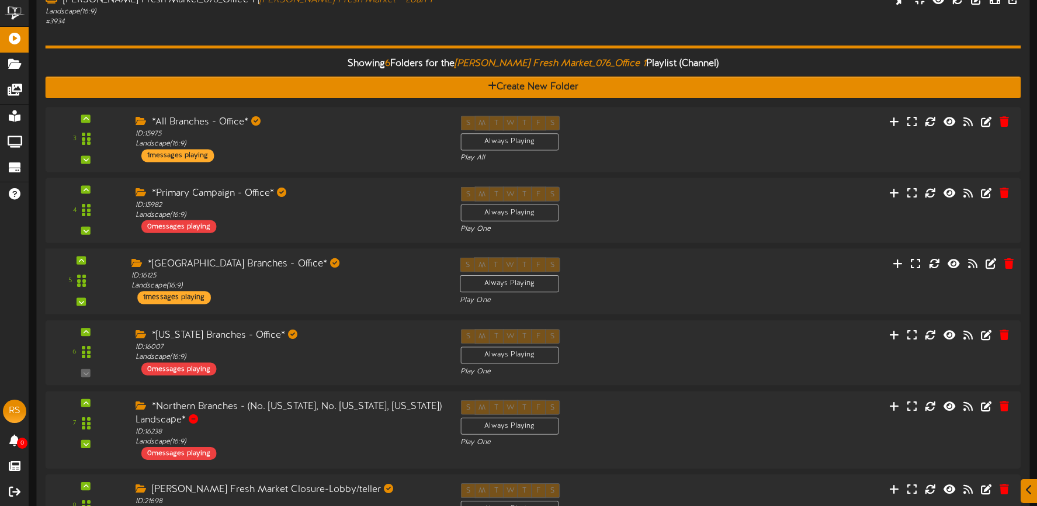
drag, startPoint x: 641, startPoint y: 263, endPoint x: 638, endPoint y: 258, distance: 6.8
click at [642, 263] on div "S M T W T F S Always Playing Play One" at bounding box center [574, 282] width 246 height 48
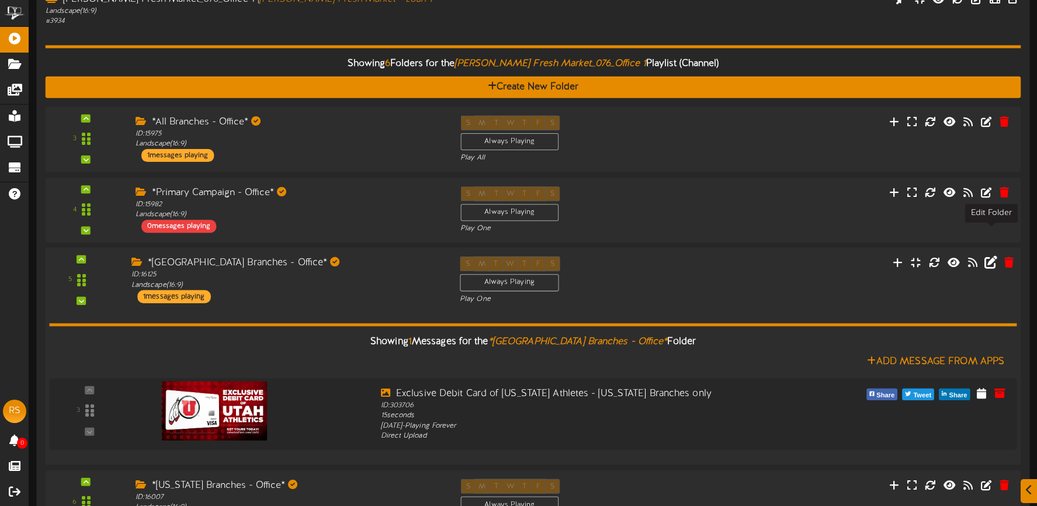
click at [992, 255] on icon at bounding box center [990, 261] width 13 height 13
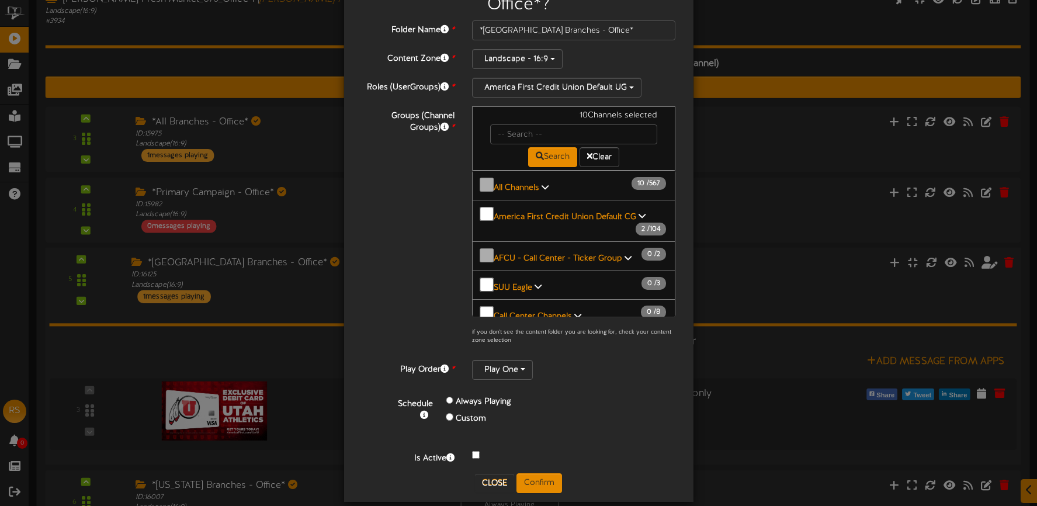
scroll to position [77, 0]
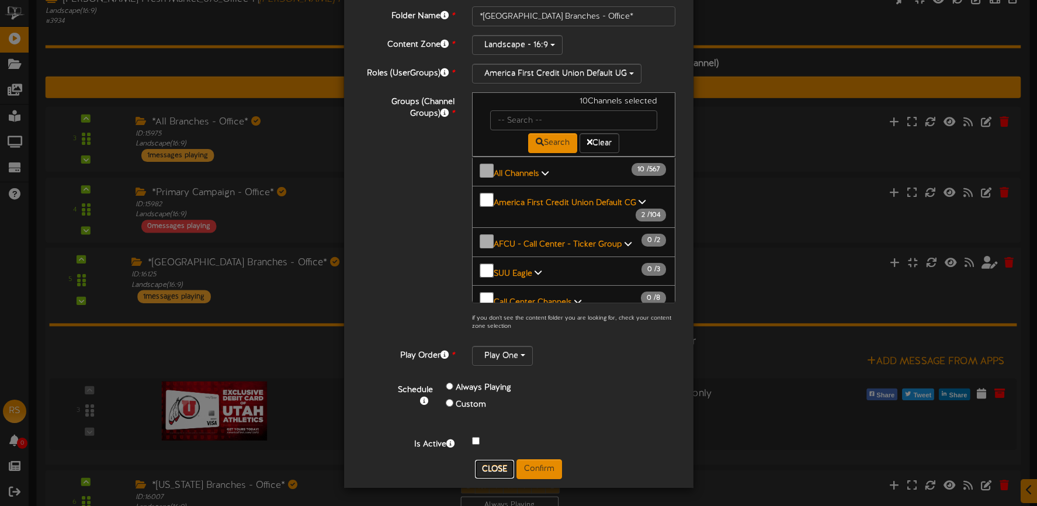
click at [497, 469] on button "Close" at bounding box center [494, 469] width 39 height 19
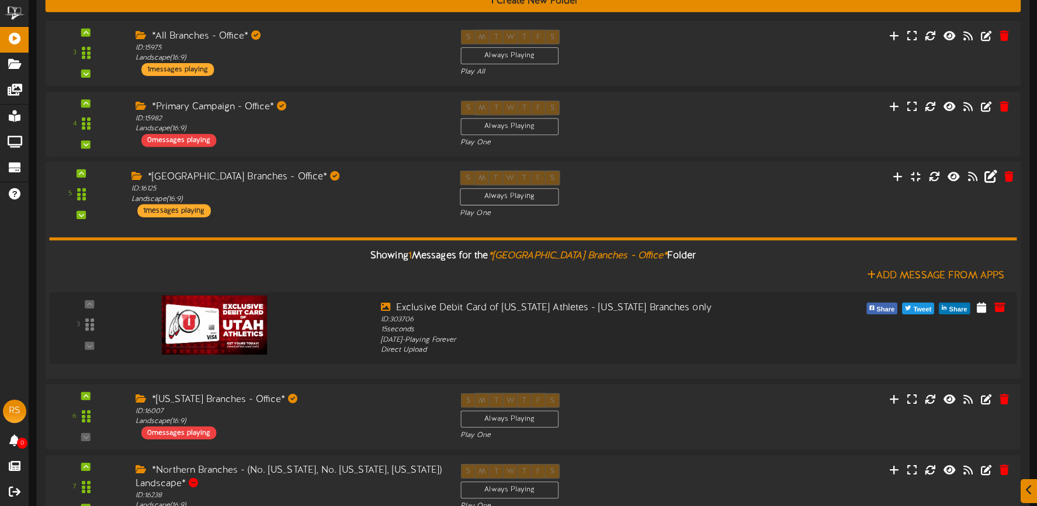
scroll to position [373, 0]
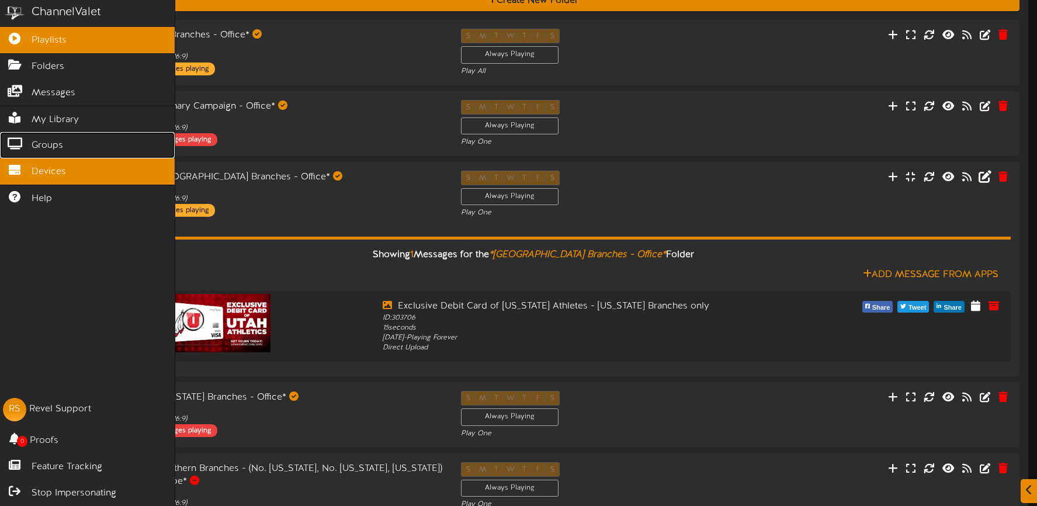
drag, startPoint x: 43, startPoint y: 147, endPoint x: 119, endPoint y: 161, distance: 76.6
click at [43, 147] on span "Groups" at bounding box center [48, 145] width 32 height 13
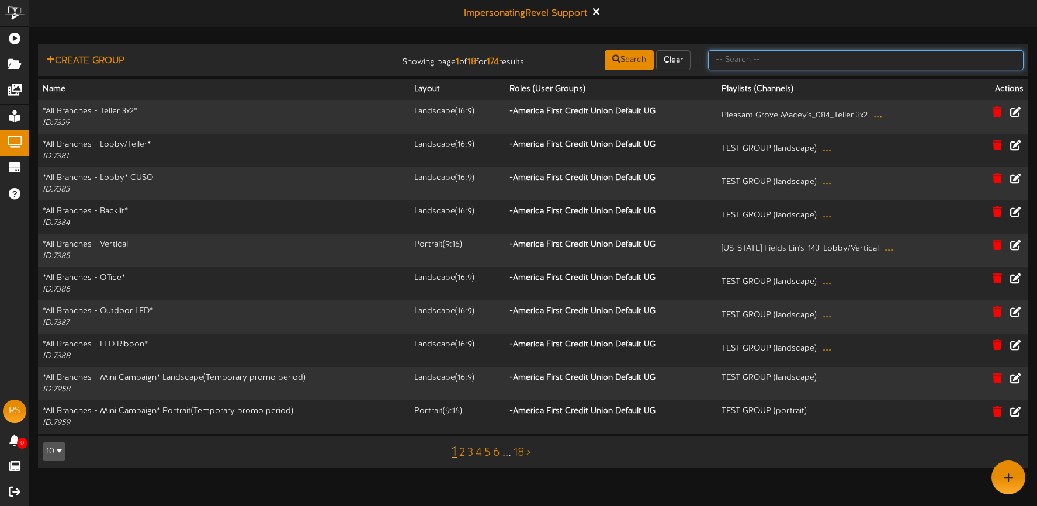
click at [769, 56] on input "text" at bounding box center [865, 60] width 315 height 20
type input "salt lake"
